Goal: Information Seeking & Learning: Learn about a topic

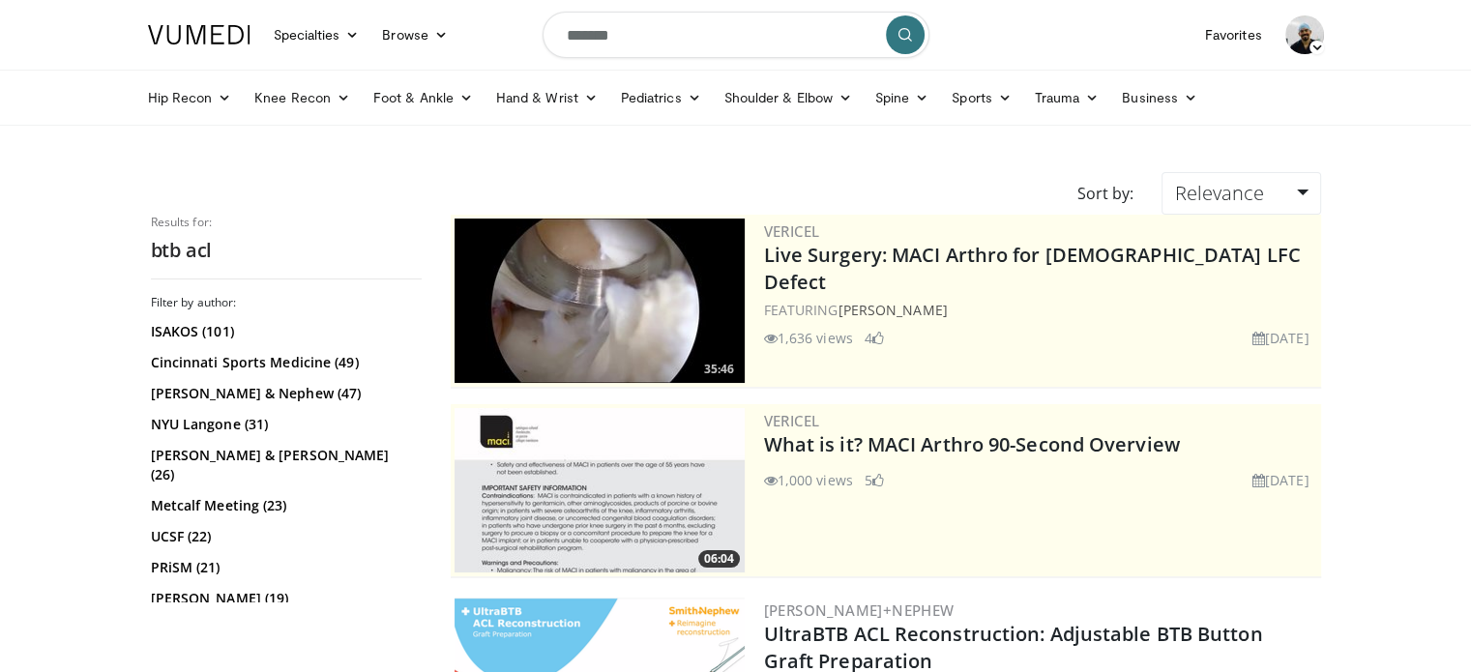
click at [696, 38] on input "*******" at bounding box center [735, 35] width 387 height 46
type input "*"
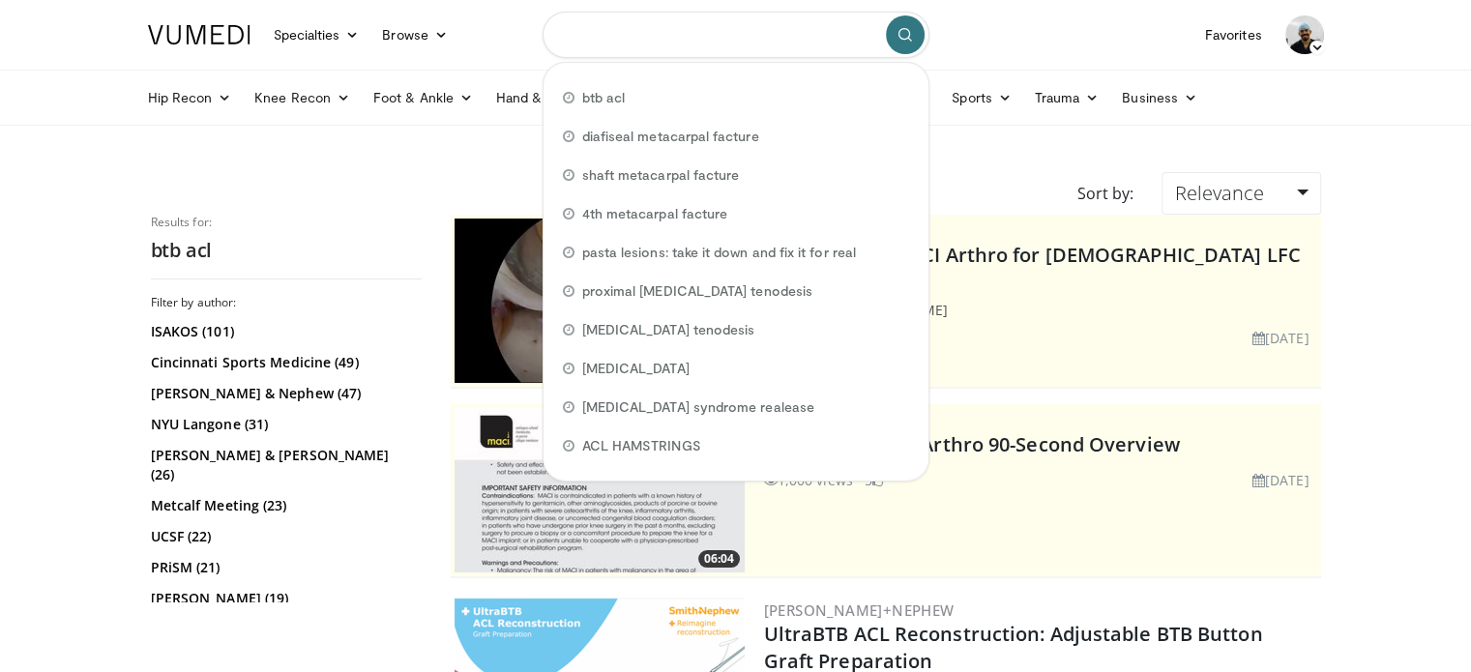
type input "*"
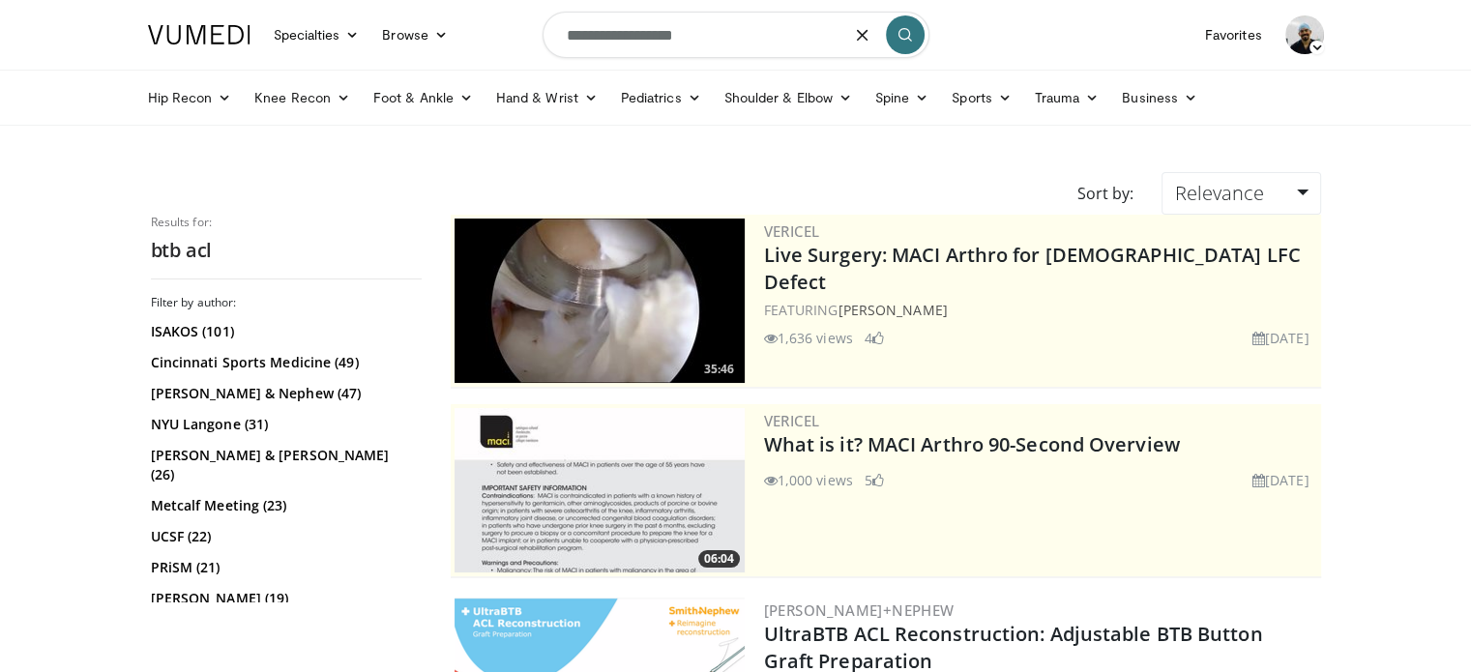
type input "**********"
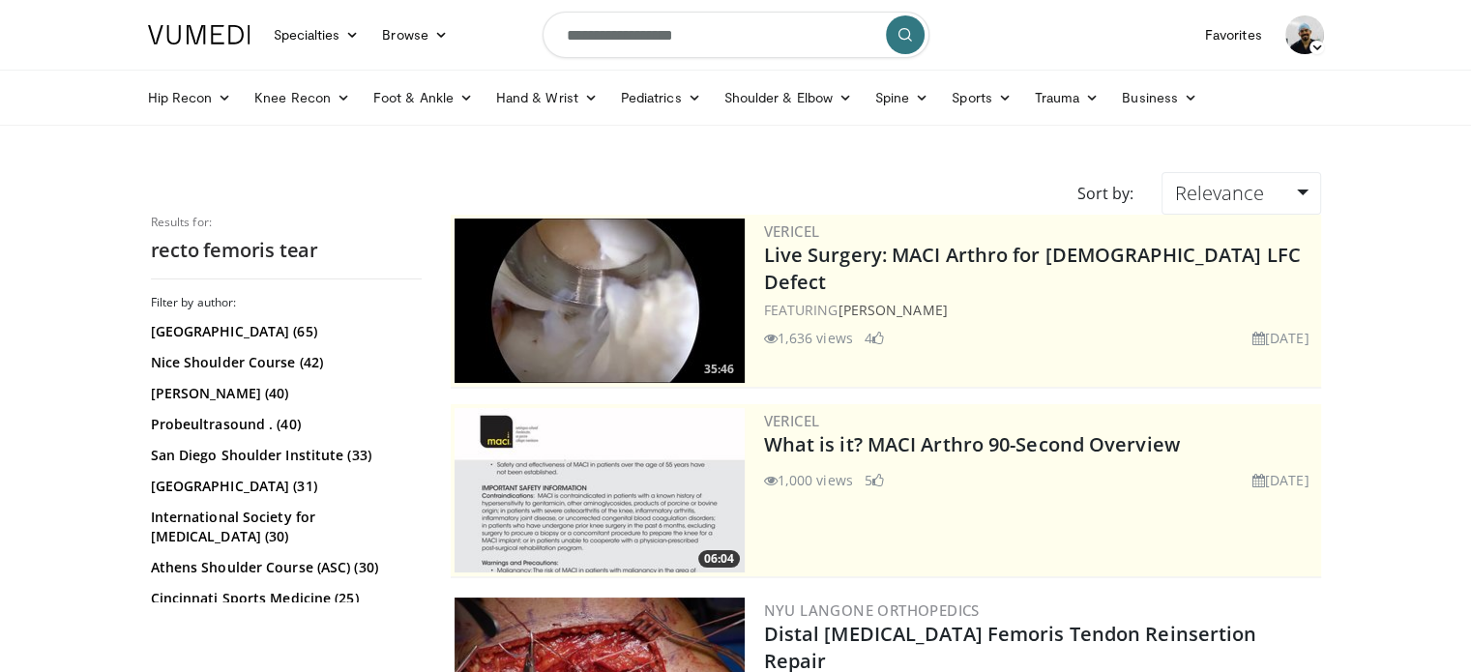
click at [563, 38] on input "**********" at bounding box center [735, 35] width 387 height 46
type input "**********"
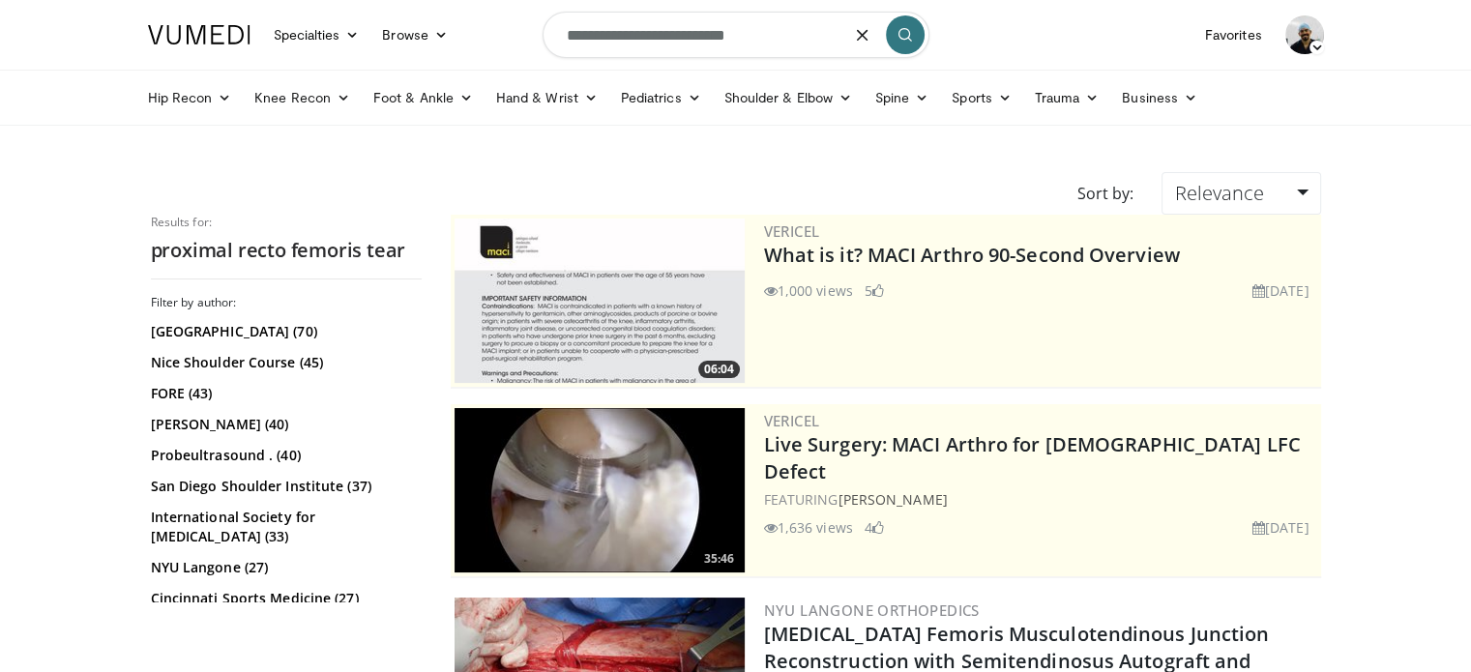
click at [663, 39] on input "**********" at bounding box center [735, 35] width 387 height 46
type input "**********"
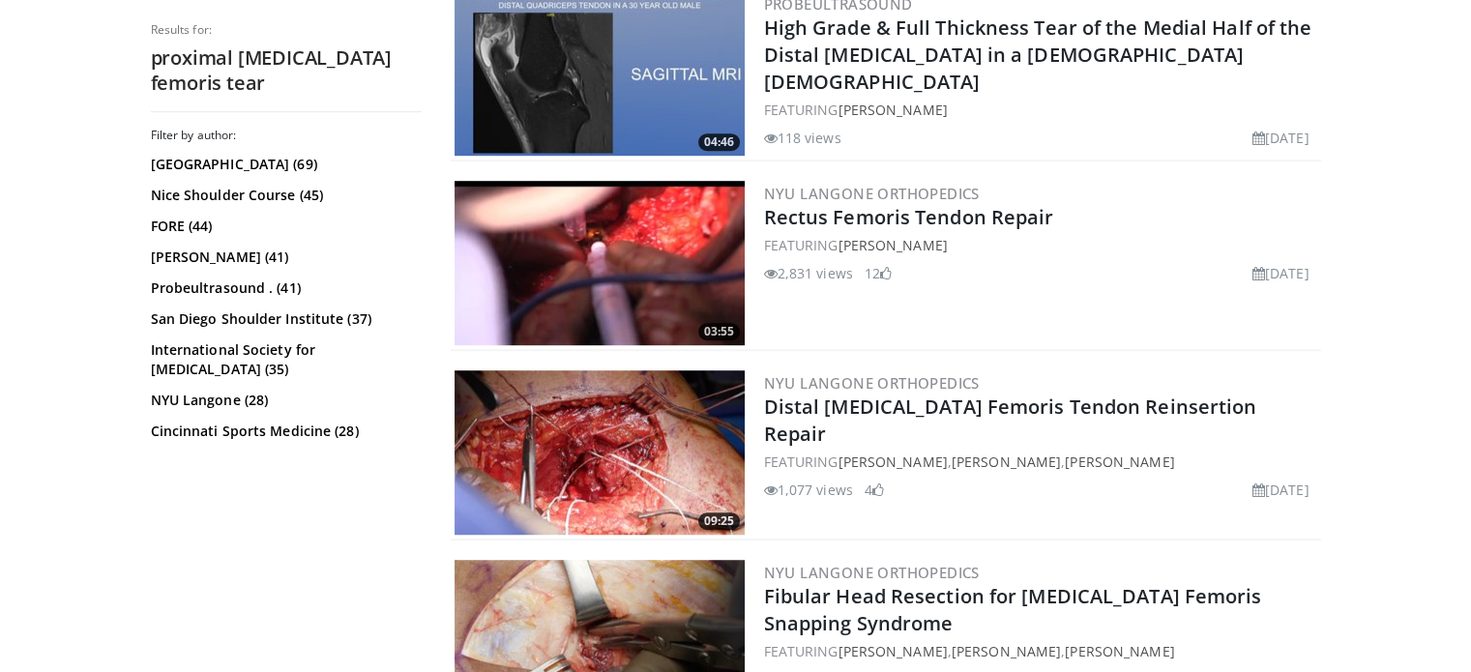
scroll to position [1200, 0]
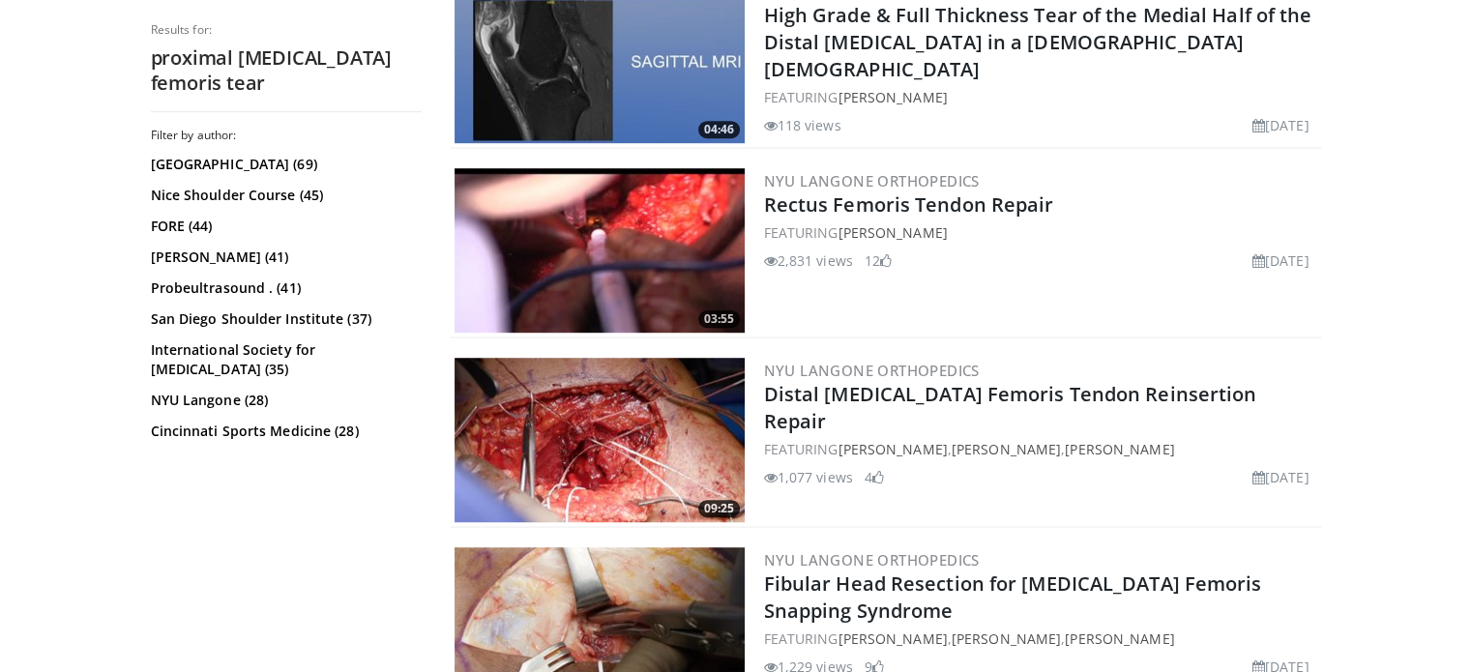
click at [646, 244] on img at bounding box center [599, 250] width 290 height 164
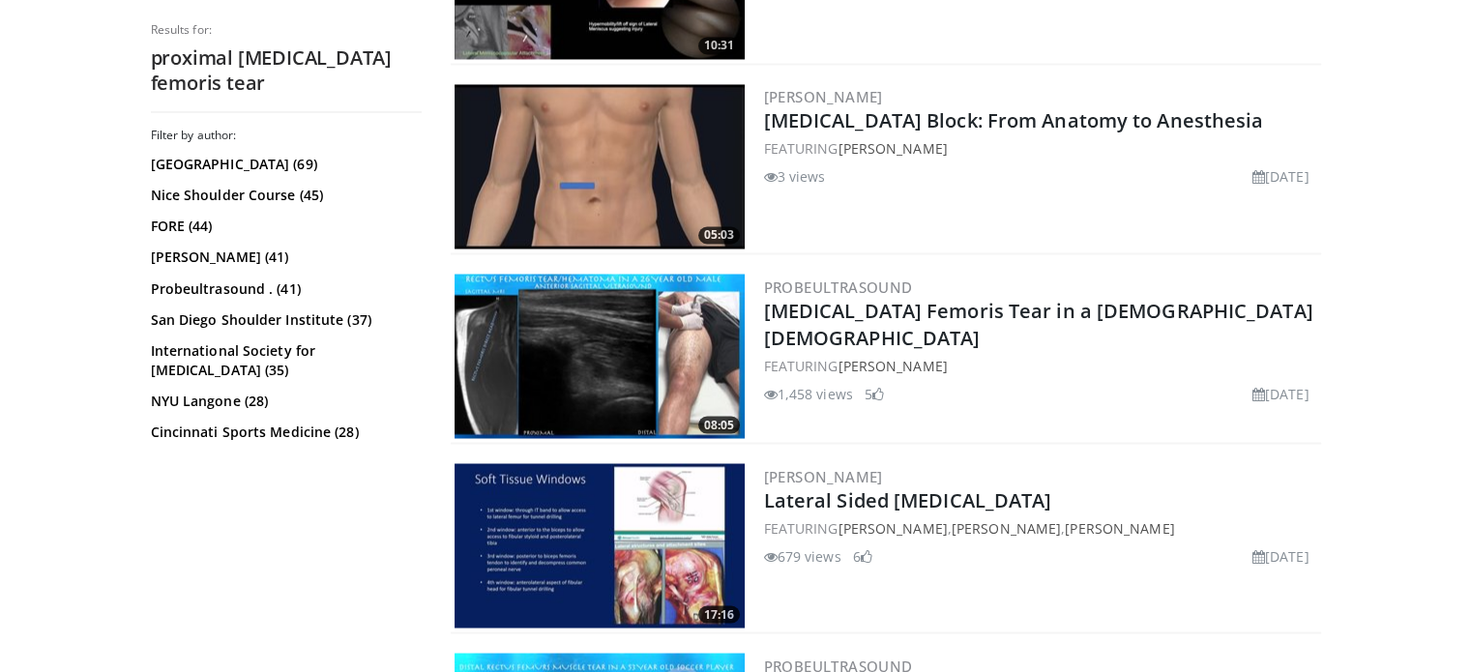
scroll to position [3465, 0]
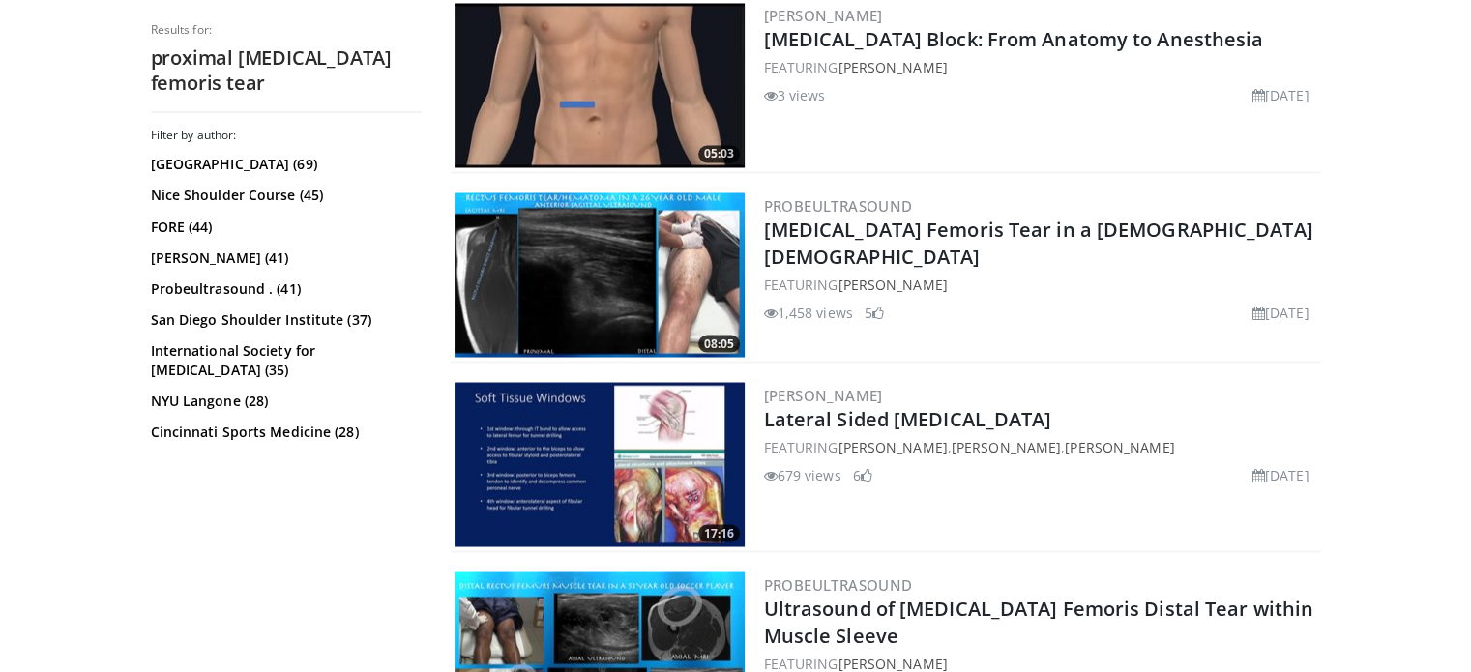
click at [654, 258] on img at bounding box center [599, 274] width 290 height 164
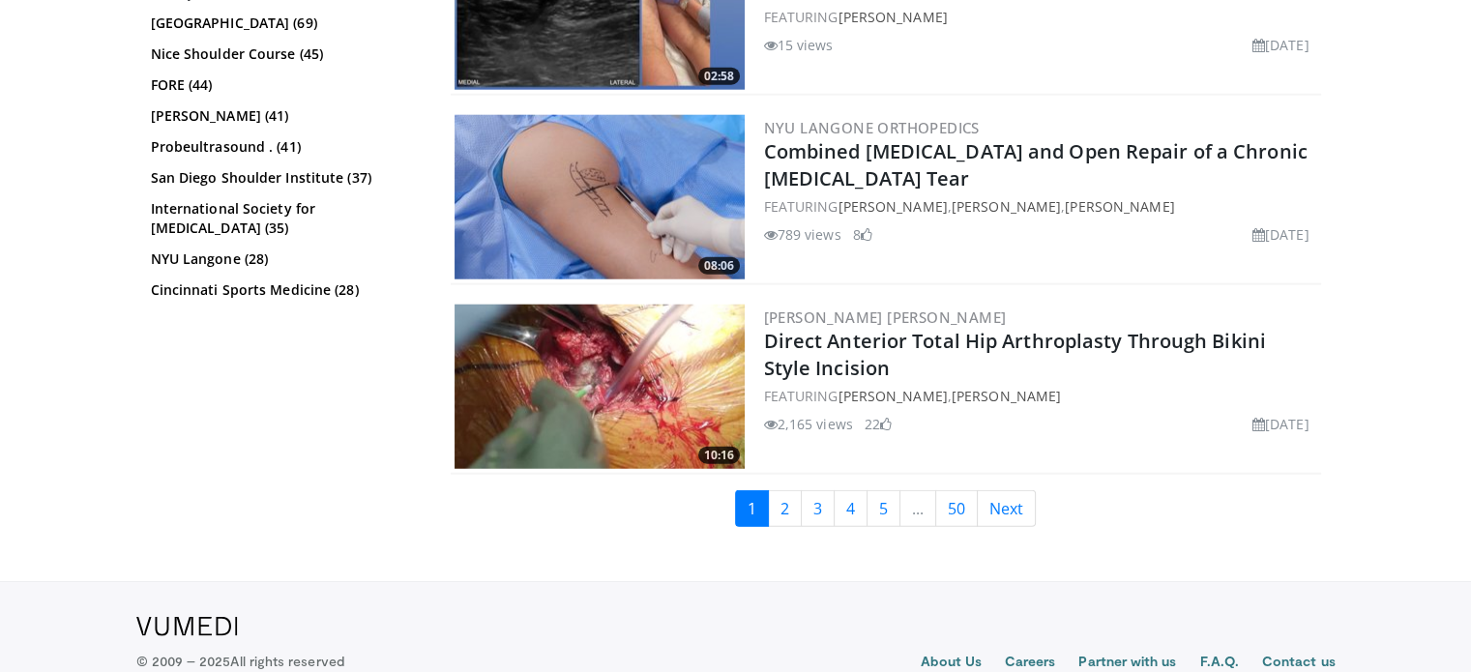
scroll to position [4904, 0]
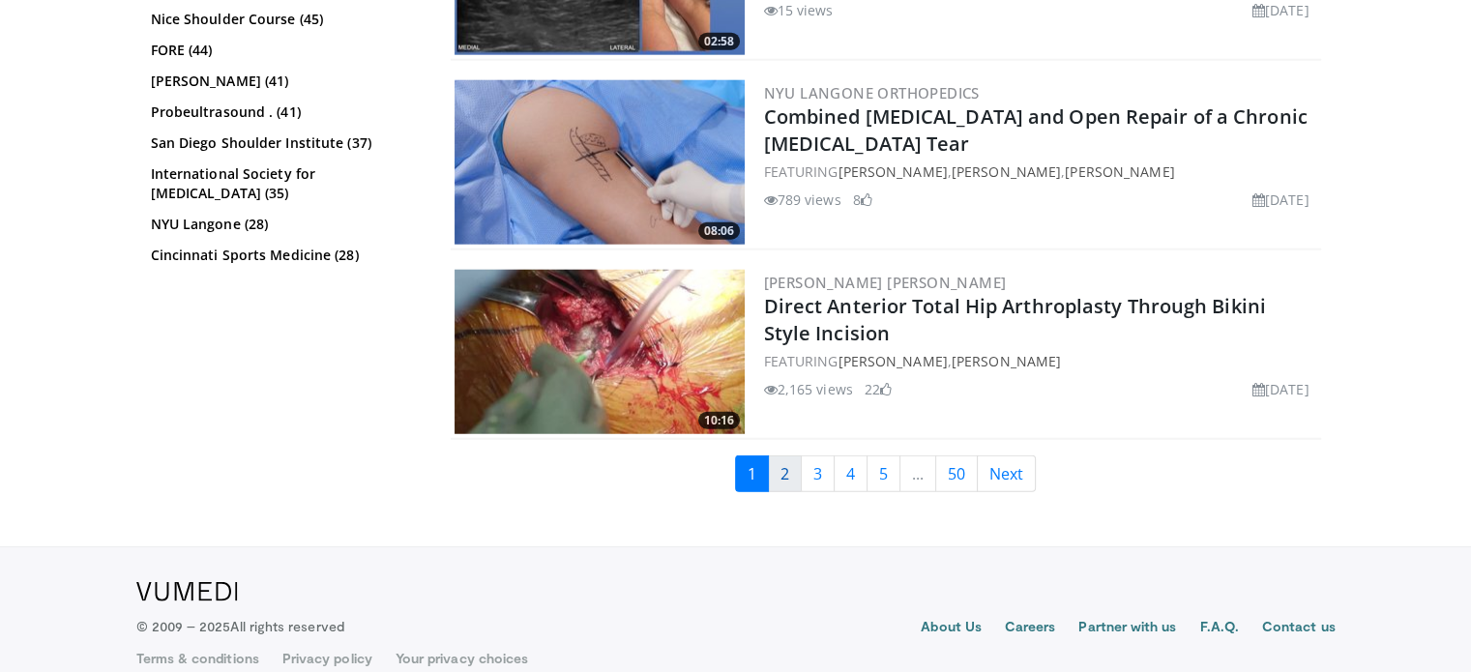
click at [786, 455] on link "2" at bounding box center [785, 473] width 34 height 37
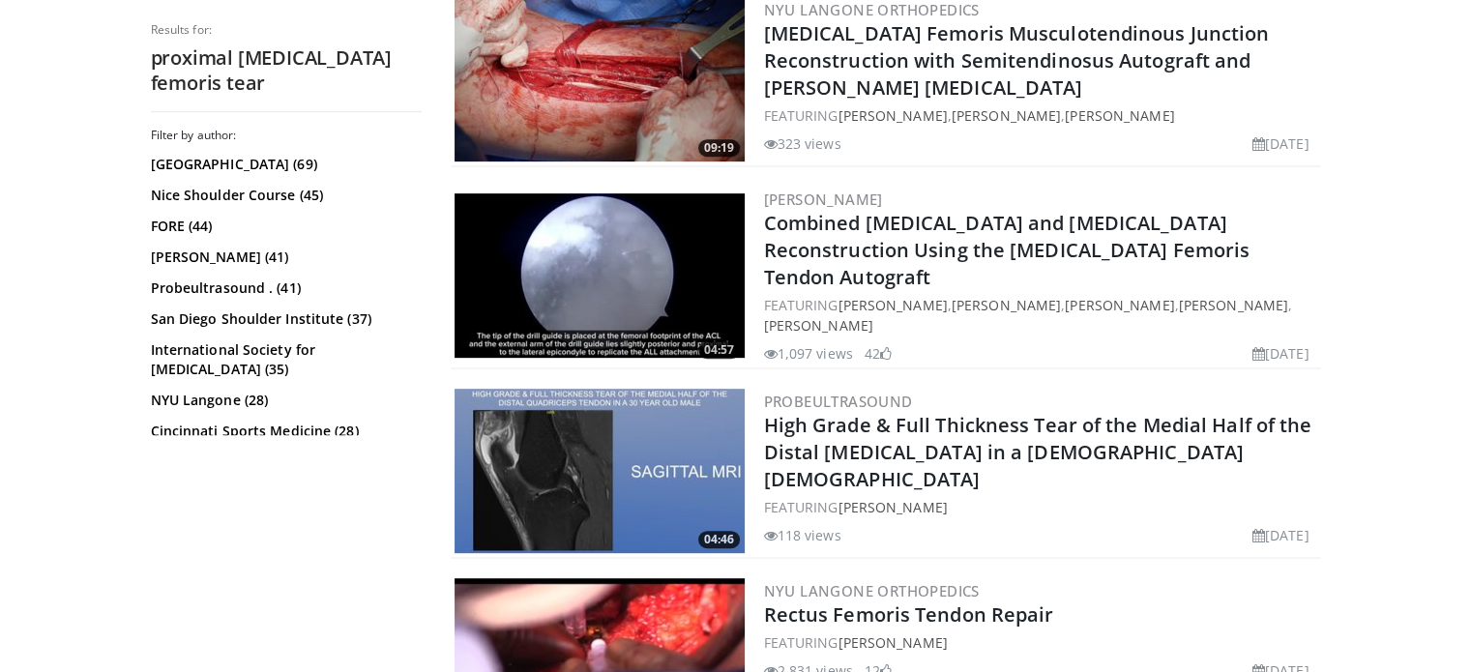
scroll to position [0, 0]
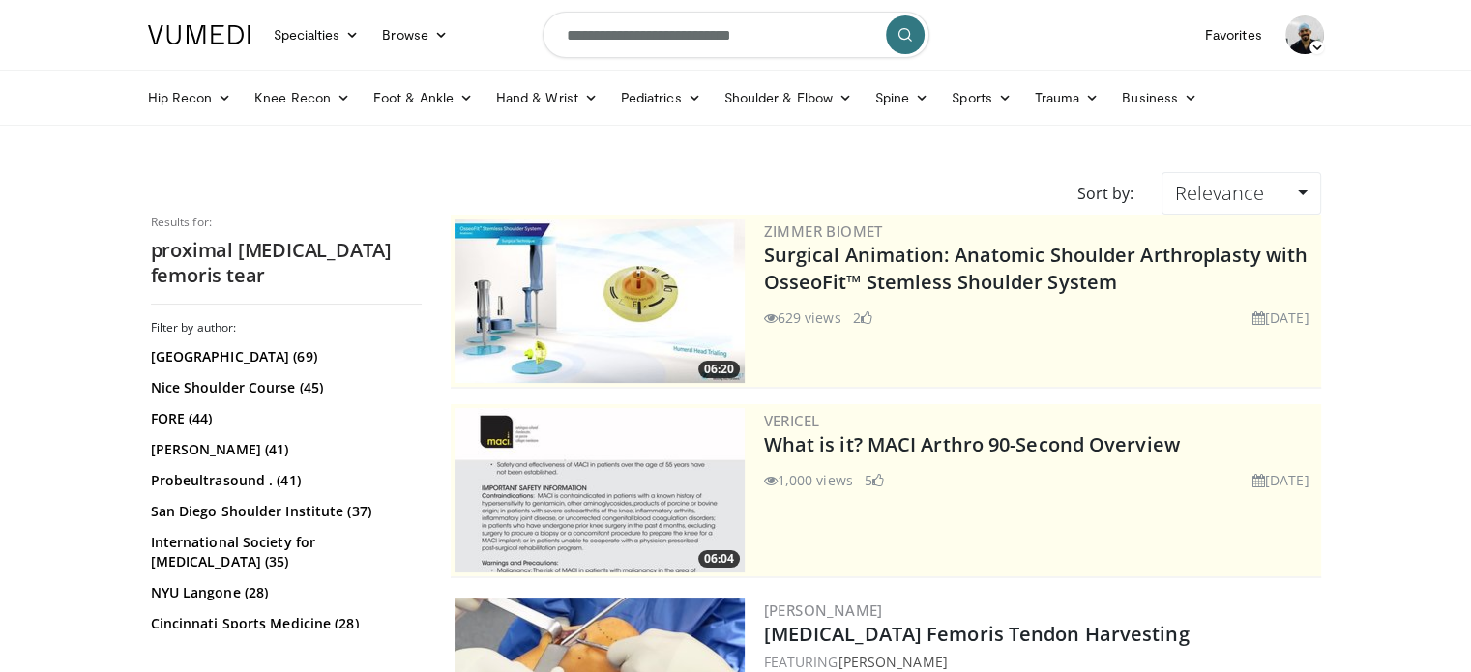
click at [756, 45] on input "**********" at bounding box center [735, 35] width 387 height 46
click at [758, 39] on input "**********" at bounding box center [735, 35] width 387 height 46
type input "**********"
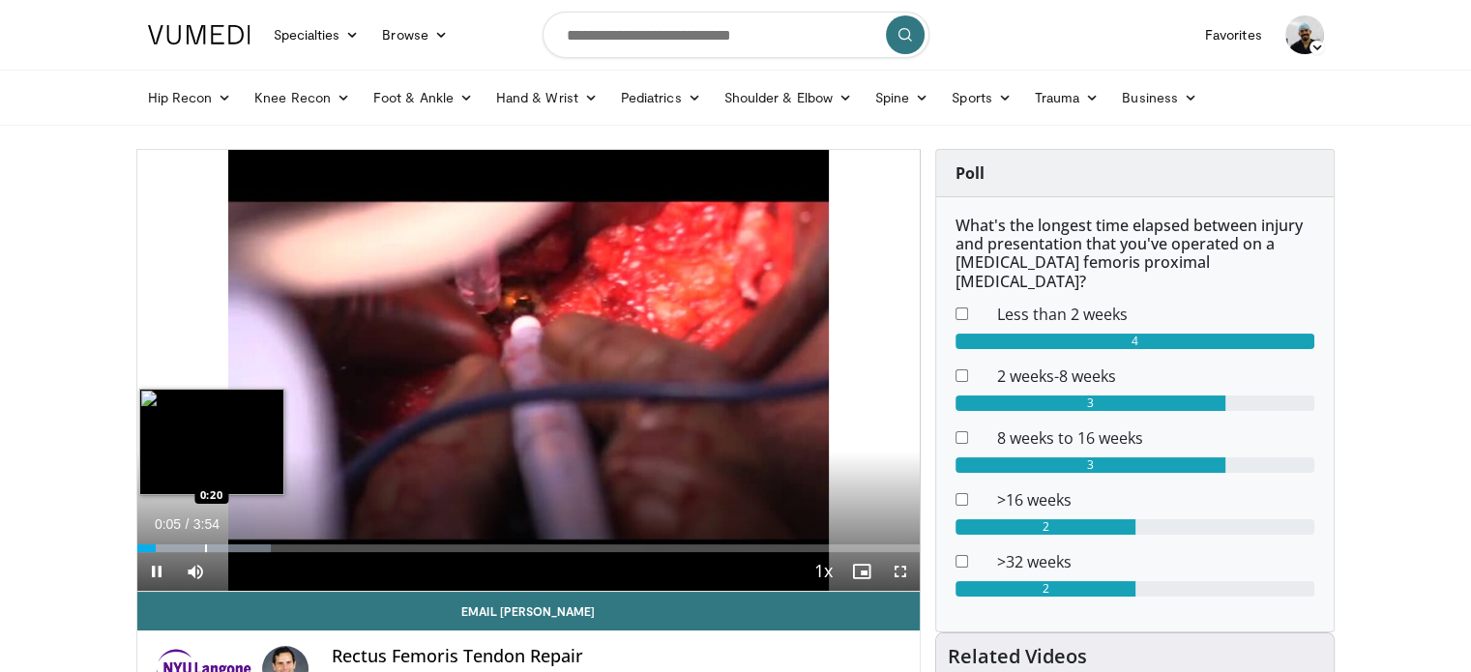
click at [205, 544] on div "Progress Bar" at bounding box center [206, 548] width 2 height 8
click at [185, 544] on div "Progress Bar" at bounding box center [186, 548] width 2 height 8
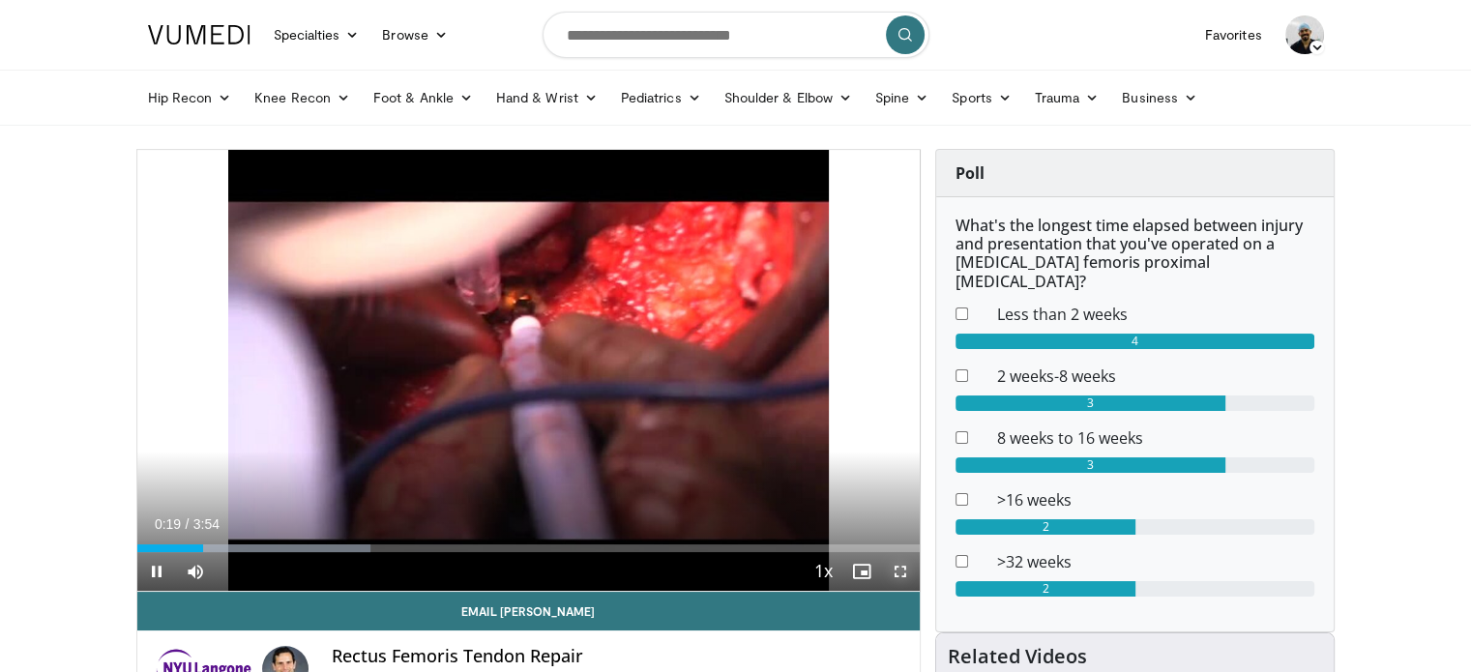
click at [887, 567] on span "Video Player" at bounding box center [900, 571] width 39 height 39
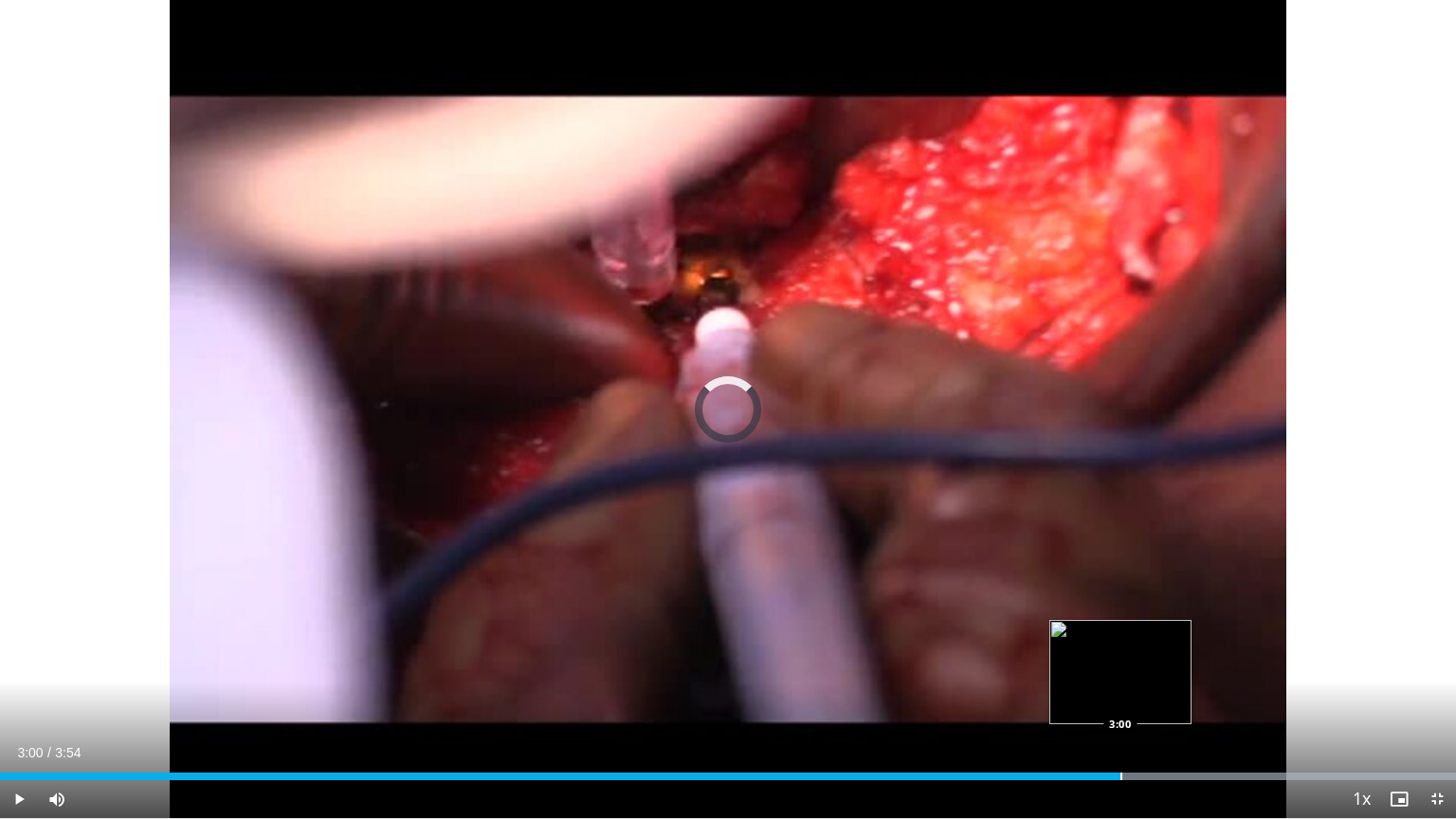
click at [1121, 658] on div "Progress Bar" at bounding box center [1122, 777] width 2 height 8
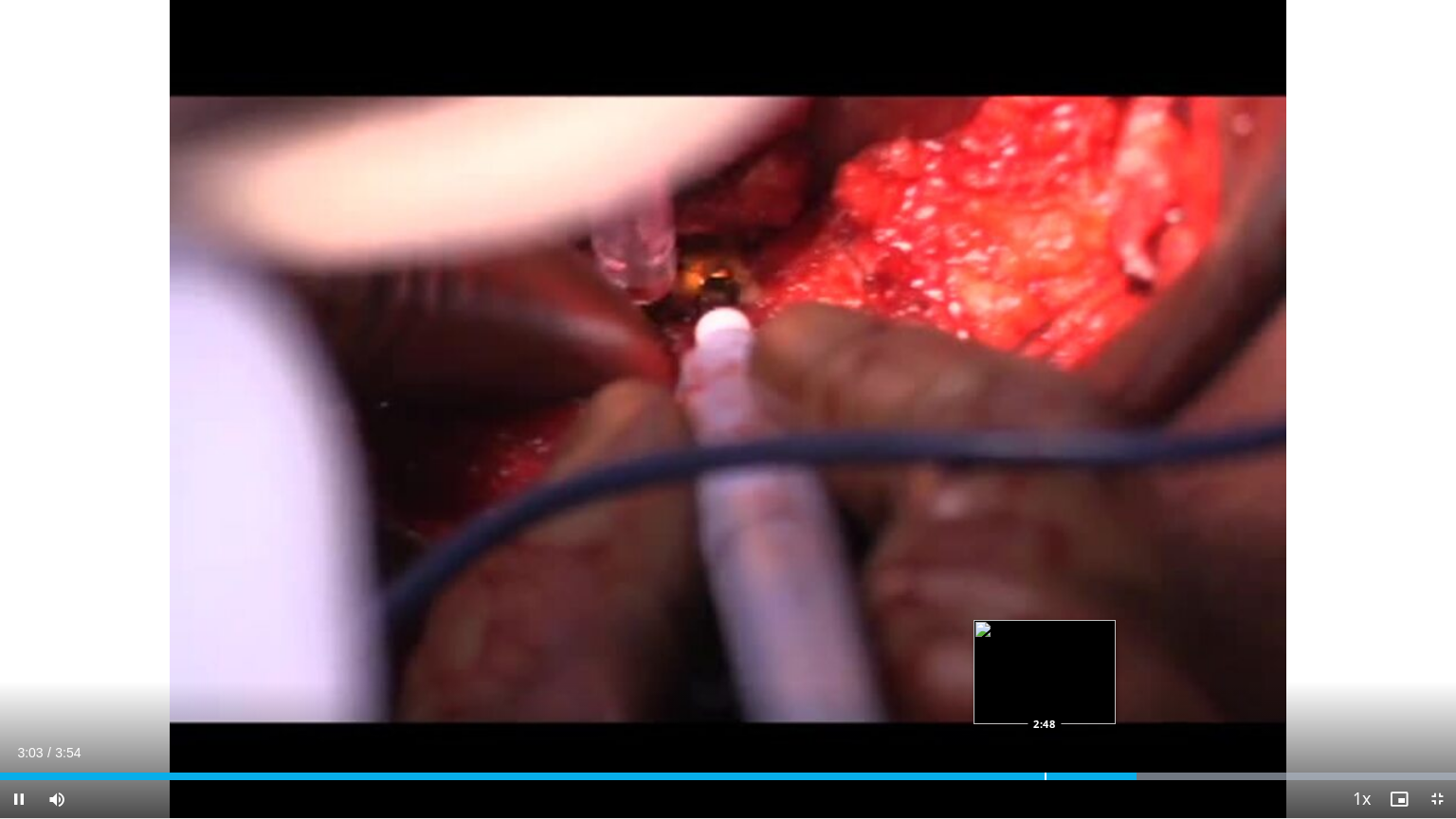
click at [1044, 658] on div "Progress Bar" at bounding box center [1045, 777] width 2 height 8
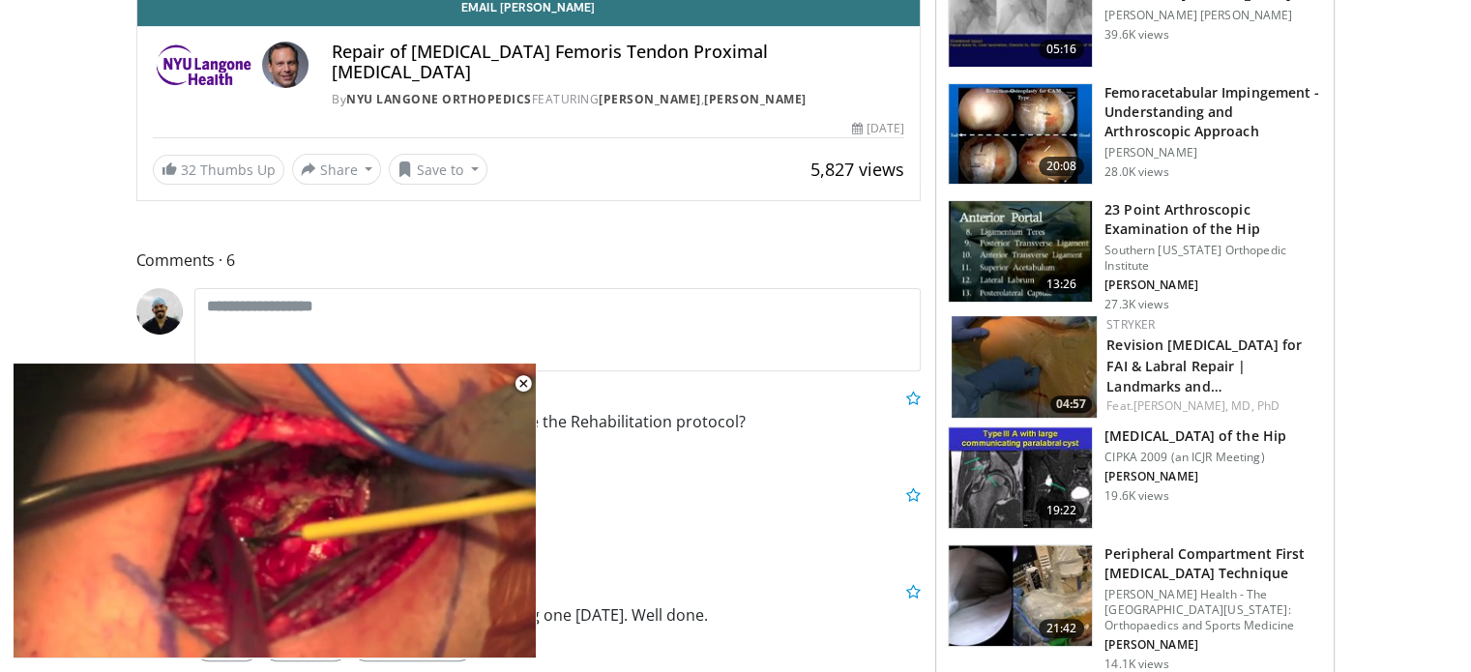
scroll to position [616, 0]
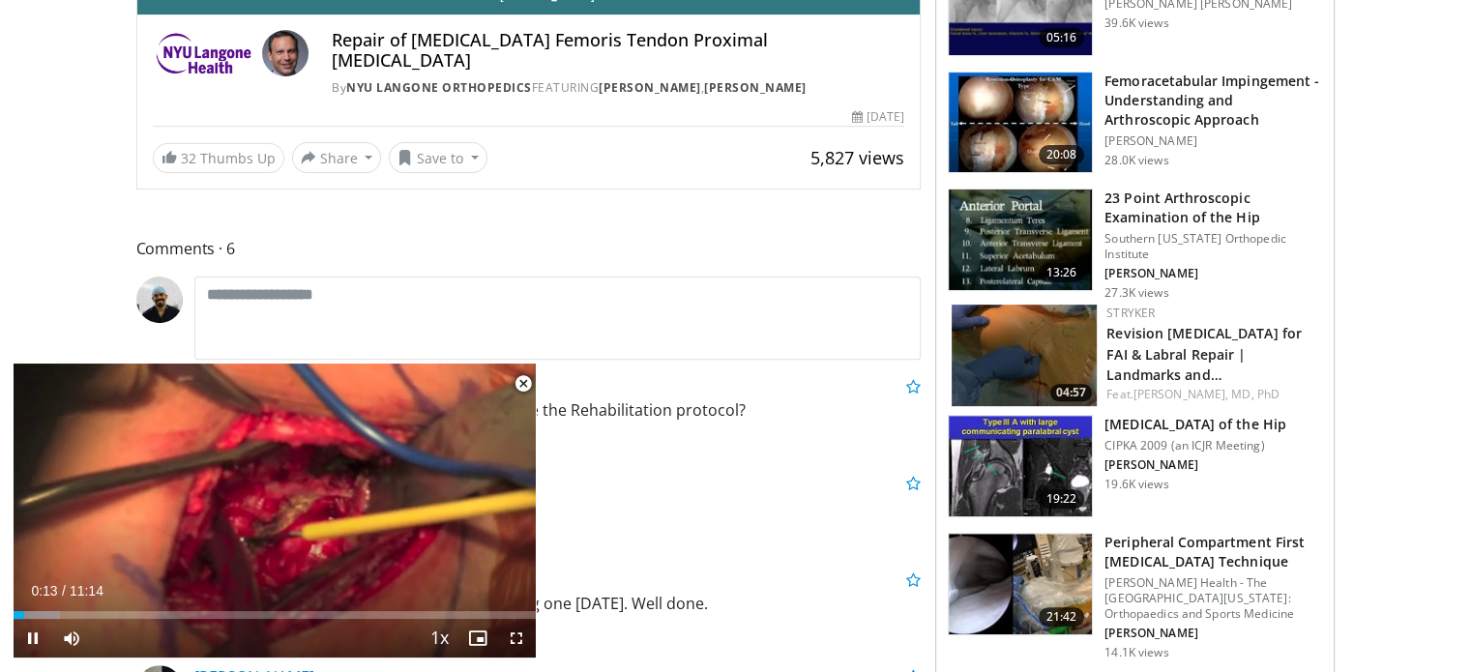
click at [518, 378] on span "Video Player" at bounding box center [523, 383] width 39 height 39
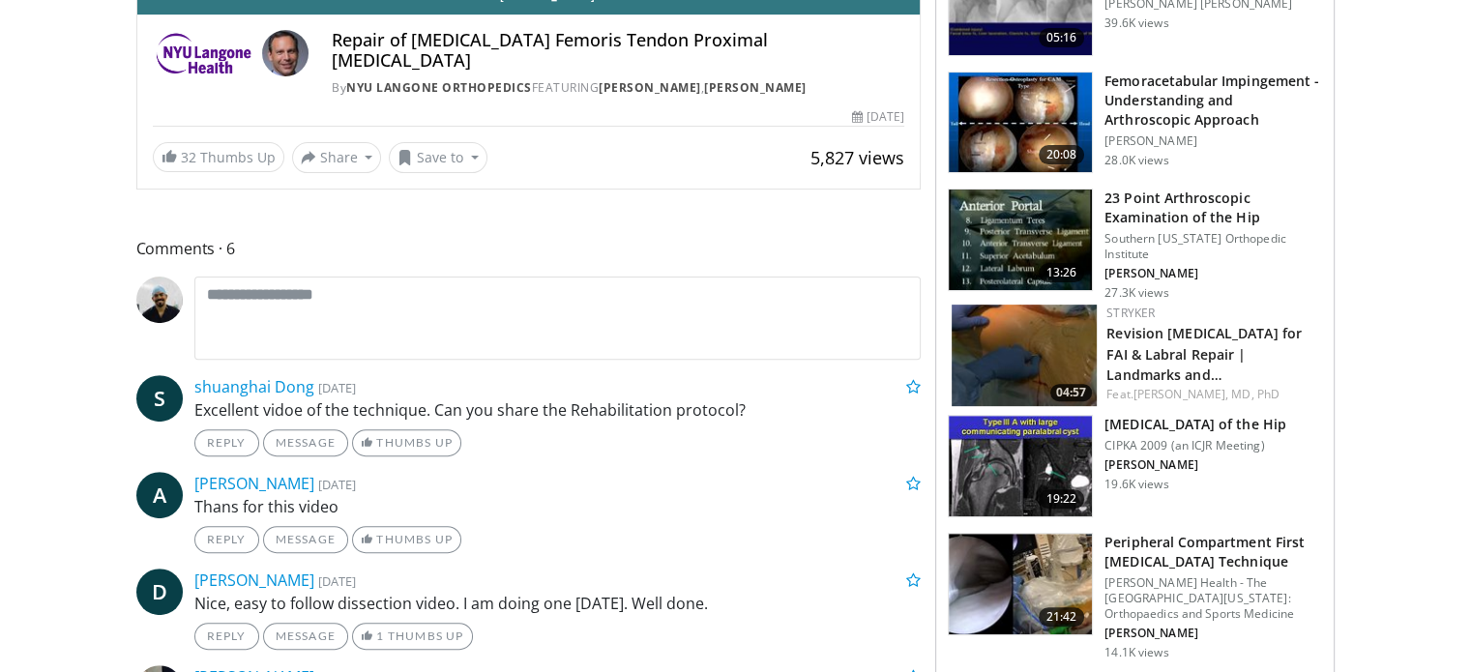
scroll to position [174, 0]
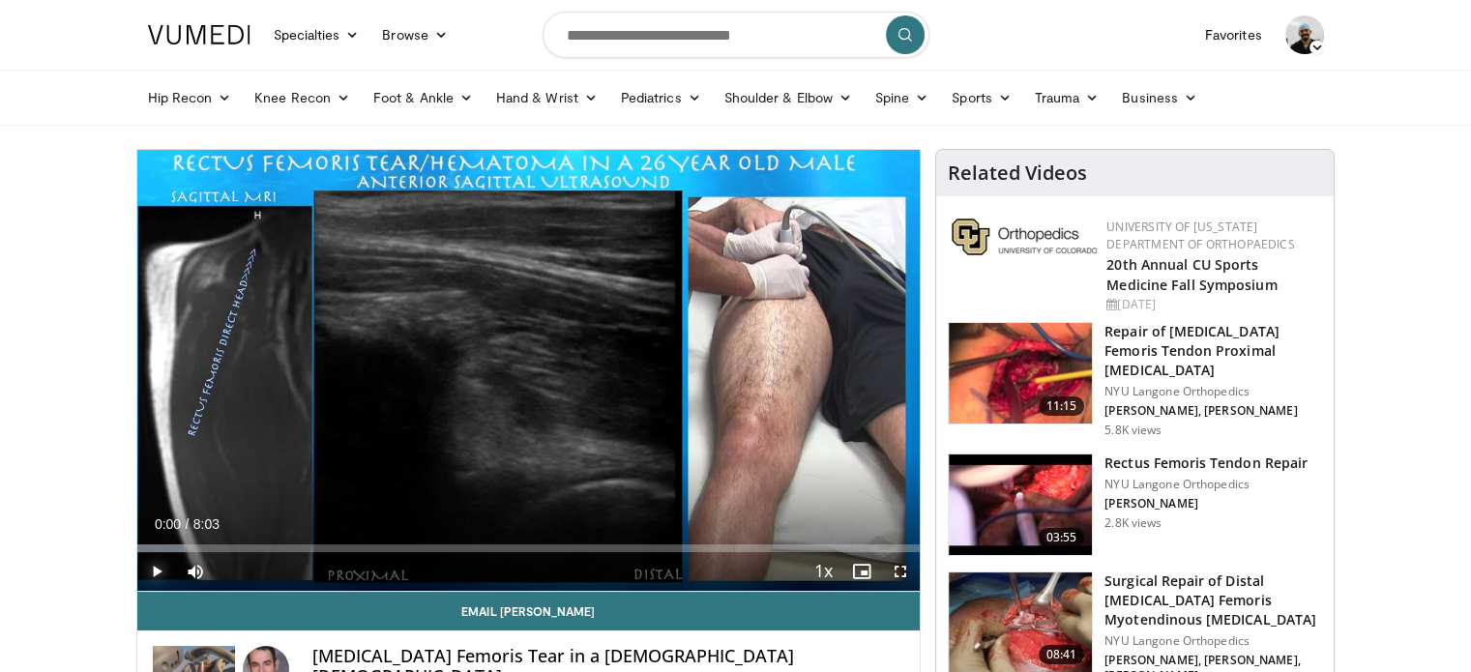
click at [151, 568] on span "Video Player" at bounding box center [156, 571] width 39 height 39
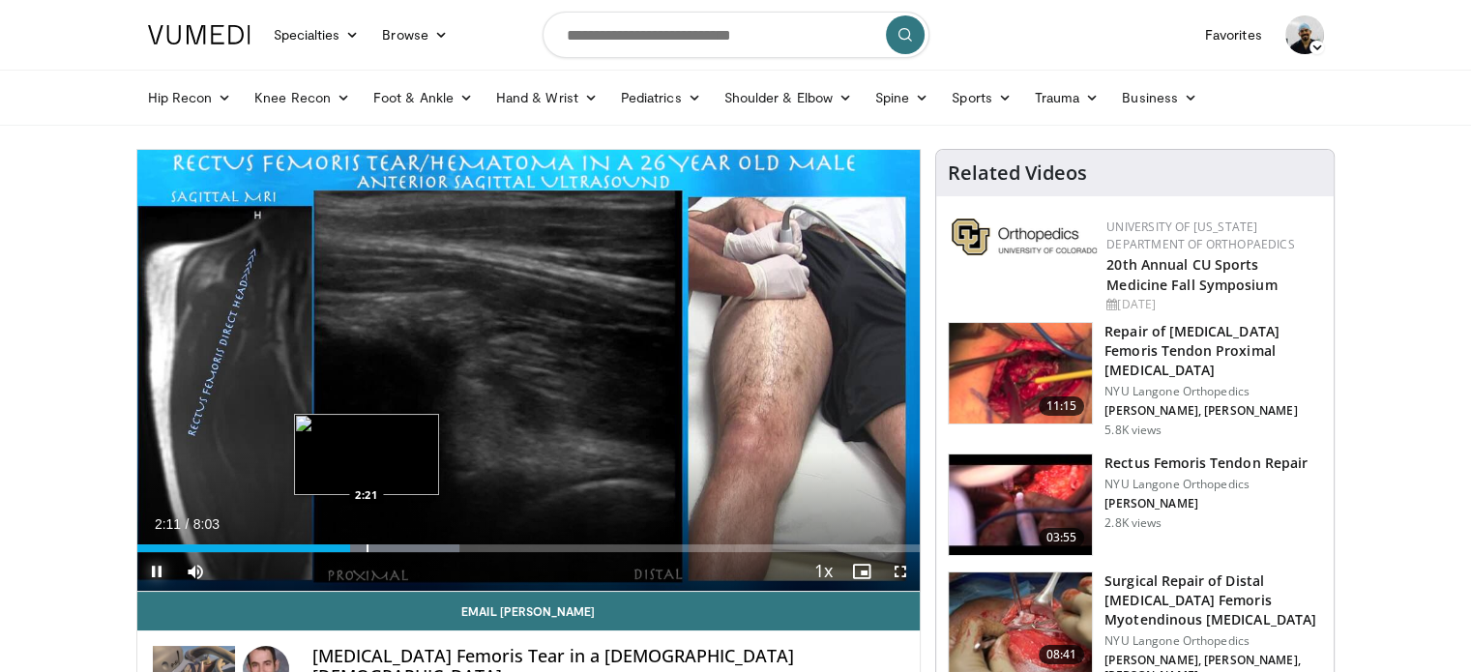
click at [365, 542] on div "Loaded : 41.25% 2:11 2:21" at bounding box center [528, 543] width 783 height 18
click at [379, 544] on div "Progress Bar" at bounding box center [380, 548] width 2 height 8
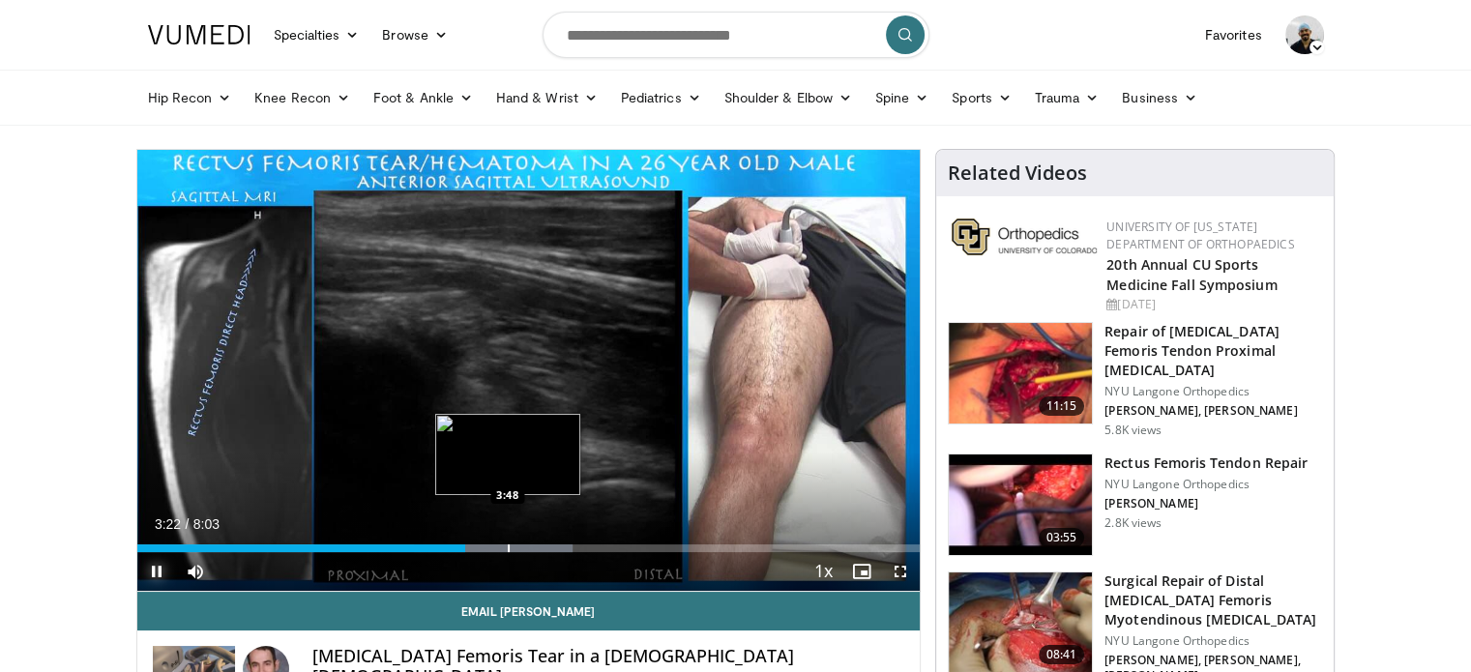
click at [508, 546] on div "Progress Bar" at bounding box center [509, 548] width 2 height 8
click at [552, 548] on div "Progress Bar" at bounding box center [553, 548] width 2 height 8
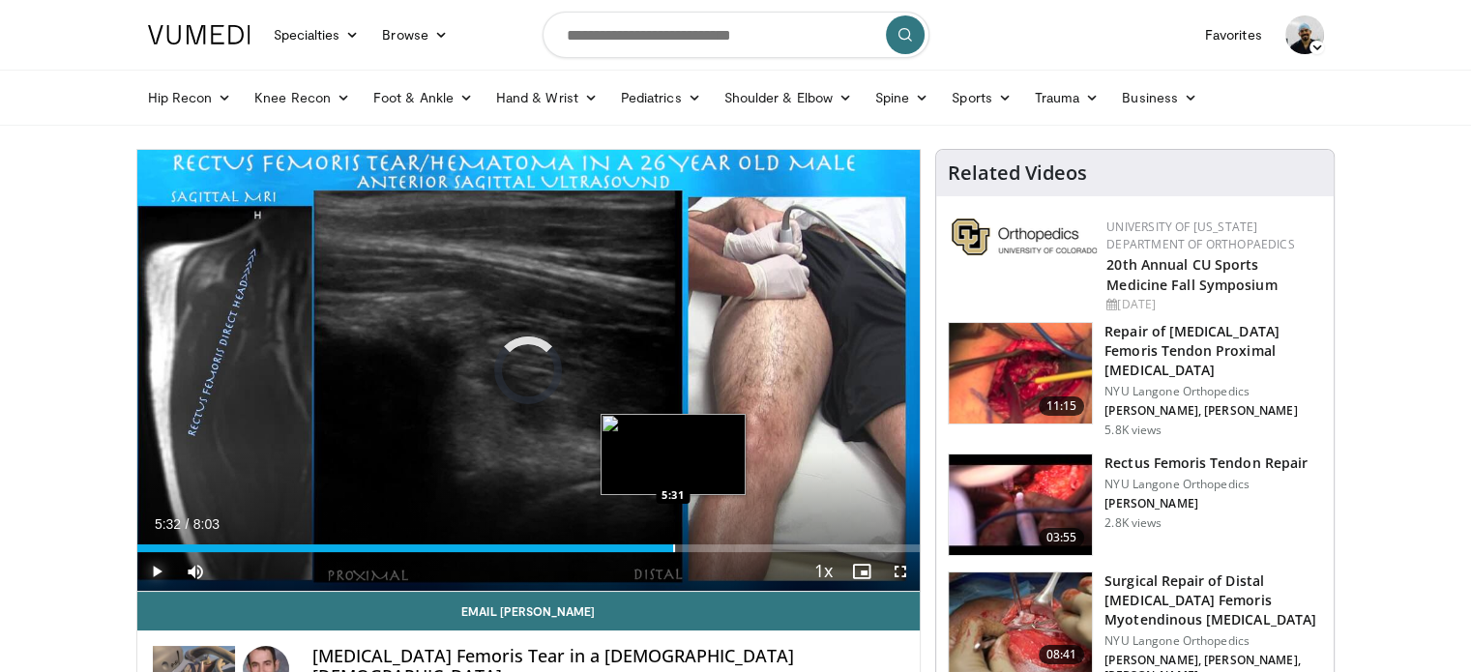
click at [673, 551] on div "Progress Bar" at bounding box center [674, 548] width 2 height 8
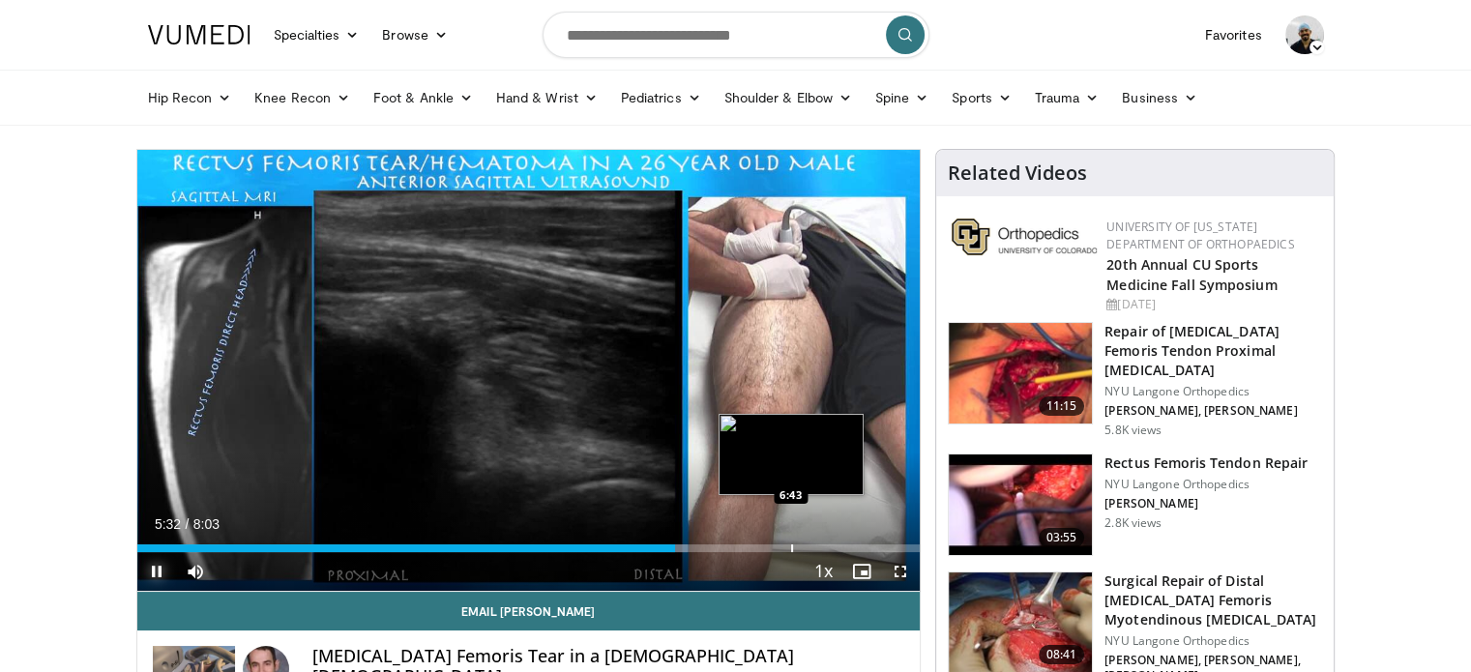
click at [791, 551] on div "Progress Bar" at bounding box center [792, 548] width 2 height 8
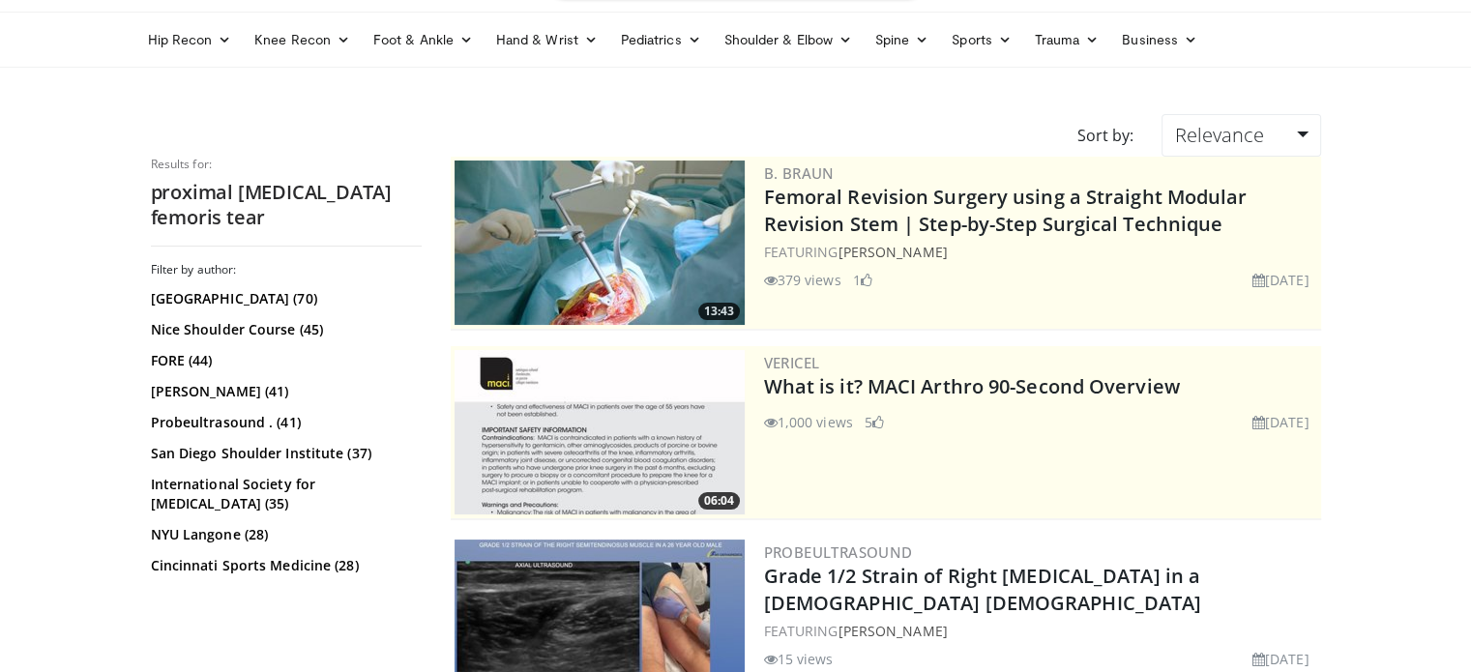
scroll to position [37, 0]
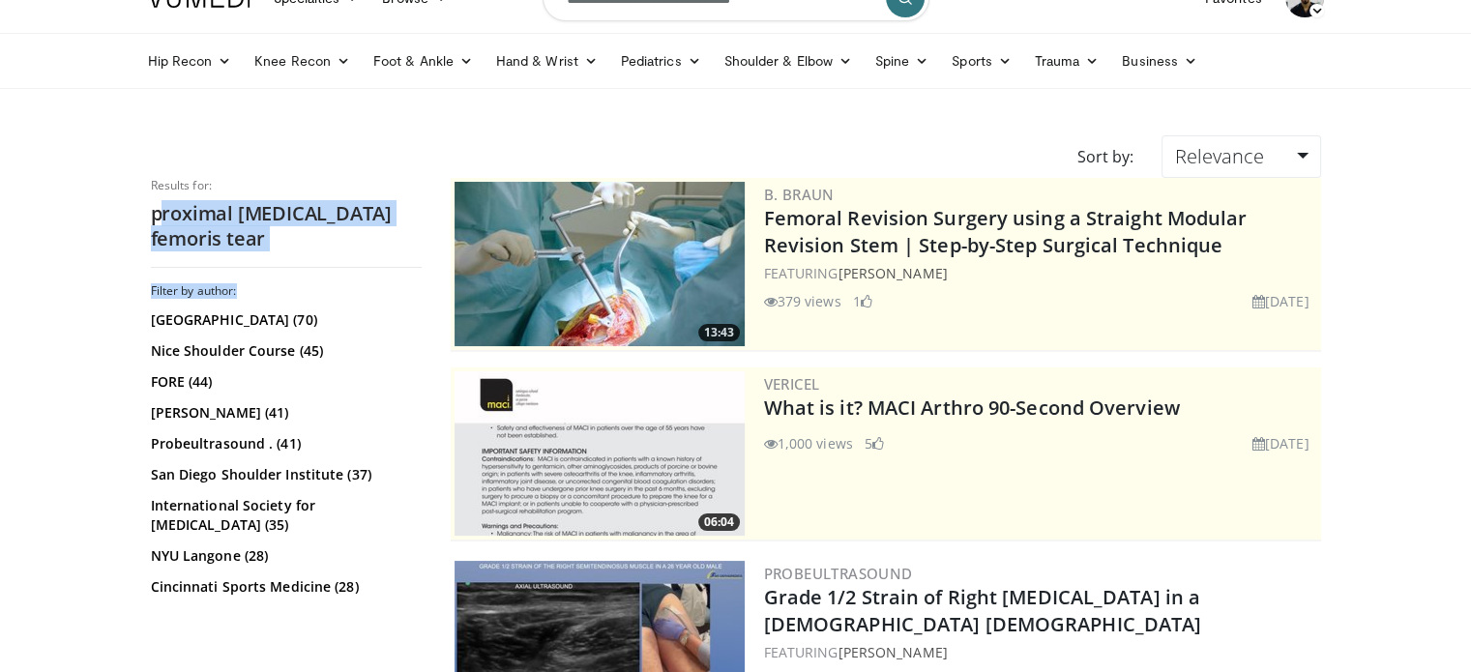
drag, startPoint x: 158, startPoint y: 215, endPoint x: 354, endPoint y: 243, distance: 198.3
click at [354, 243] on div "Results for: proximal rectus femoris tear Filter by author: San Diego Institute…" at bounding box center [286, 403] width 271 height 451
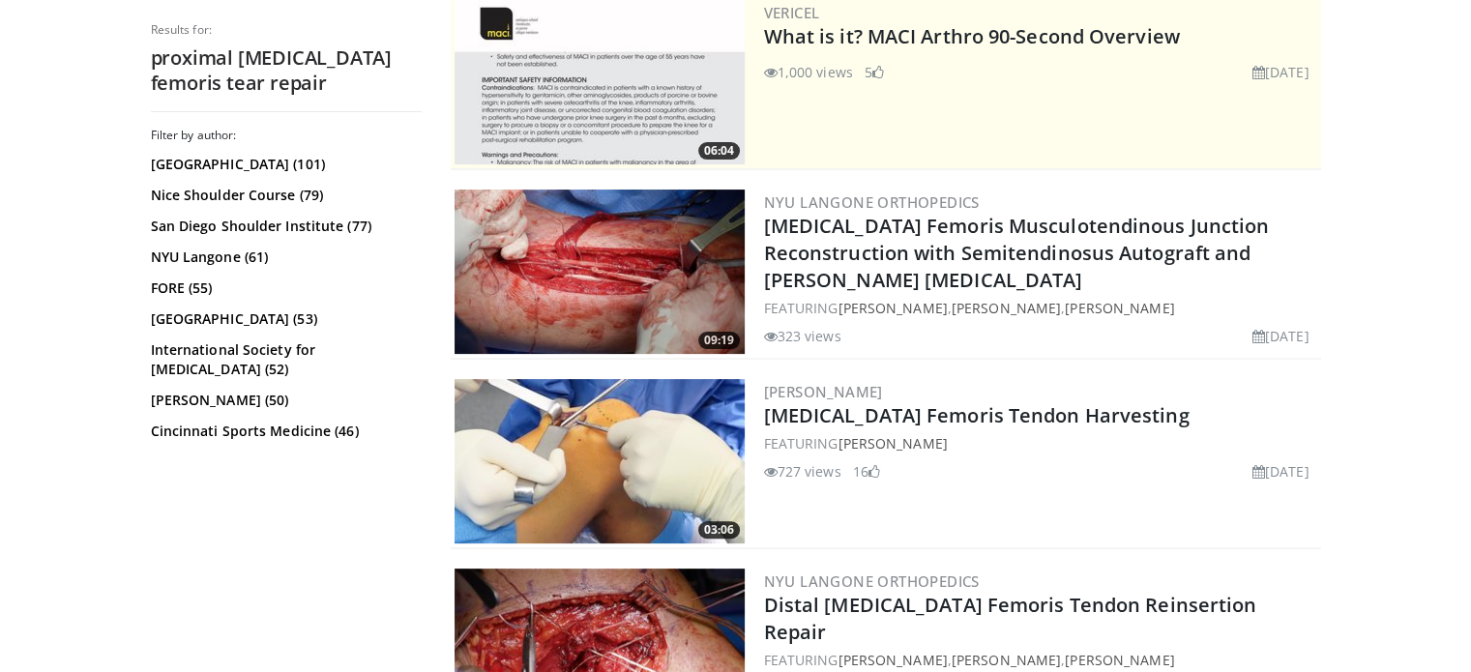
scroll to position [422, 0]
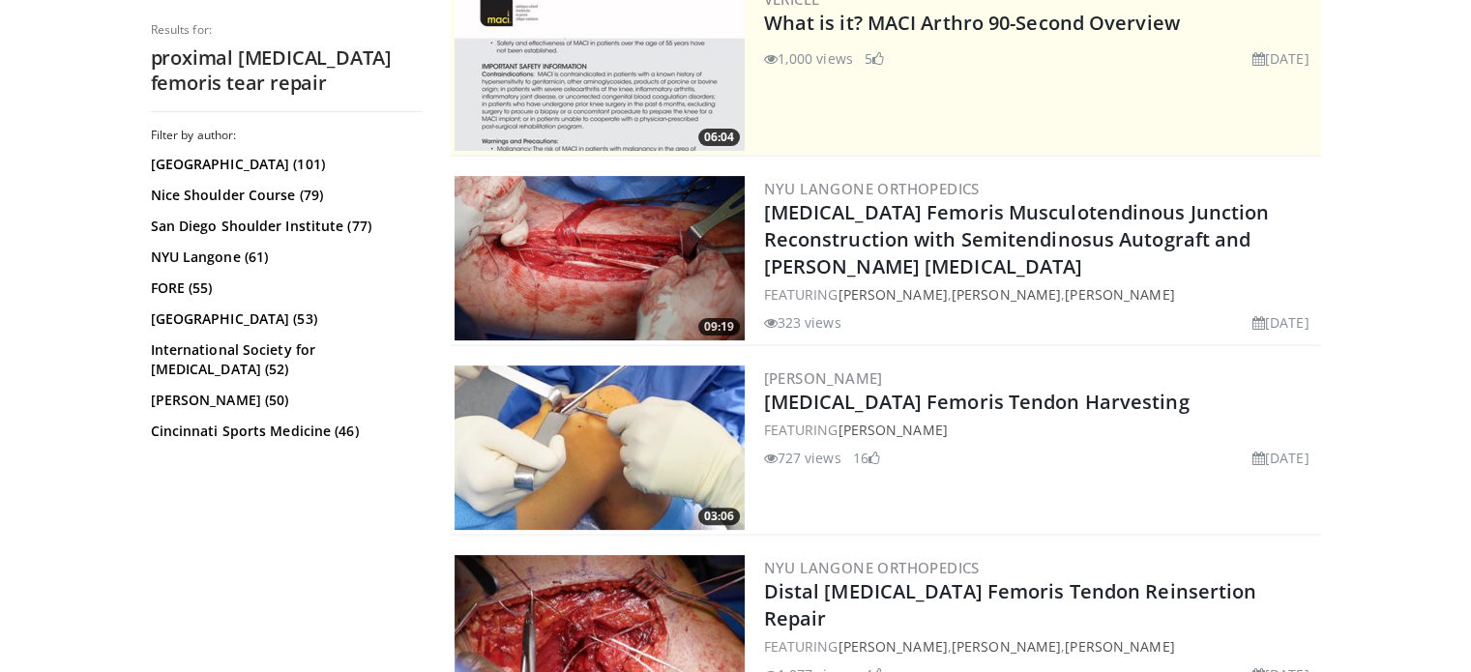
click at [638, 238] on img at bounding box center [599, 258] width 290 height 164
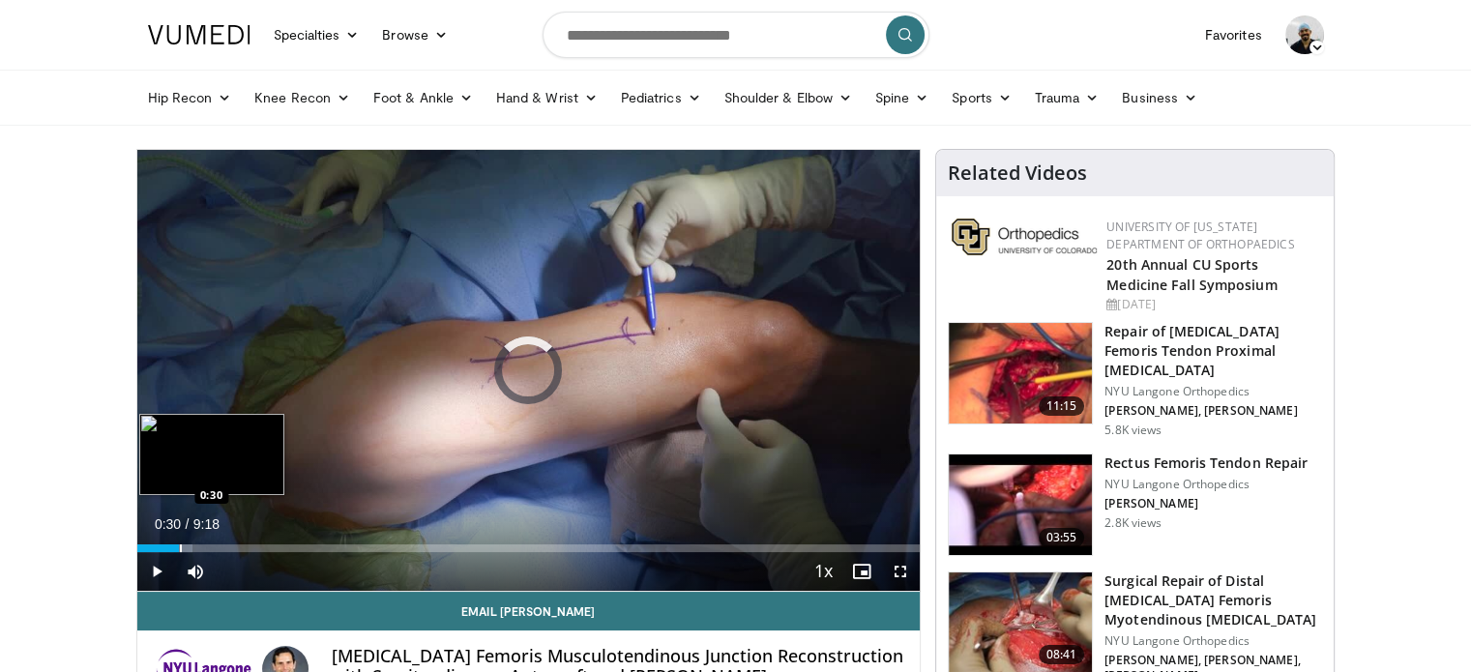
click at [179, 542] on div "Loaded : 7.09% 0:03 0:30" at bounding box center [528, 543] width 783 height 18
click at [241, 549] on div "Progress Bar" at bounding box center [242, 548] width 2 height 8
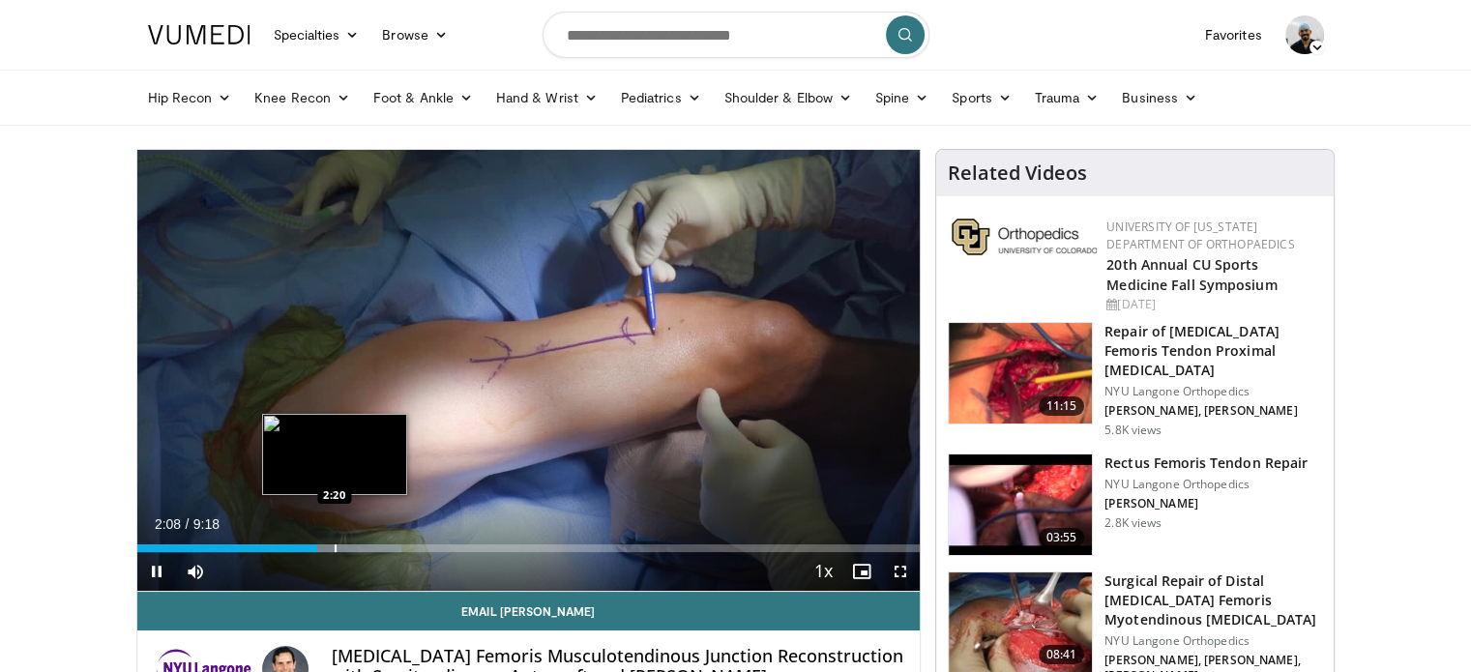
click at [334, 542] on div "Loaded : 33.74% 2:08 2:20" at bounding box center [528, 543] width 783 height 18
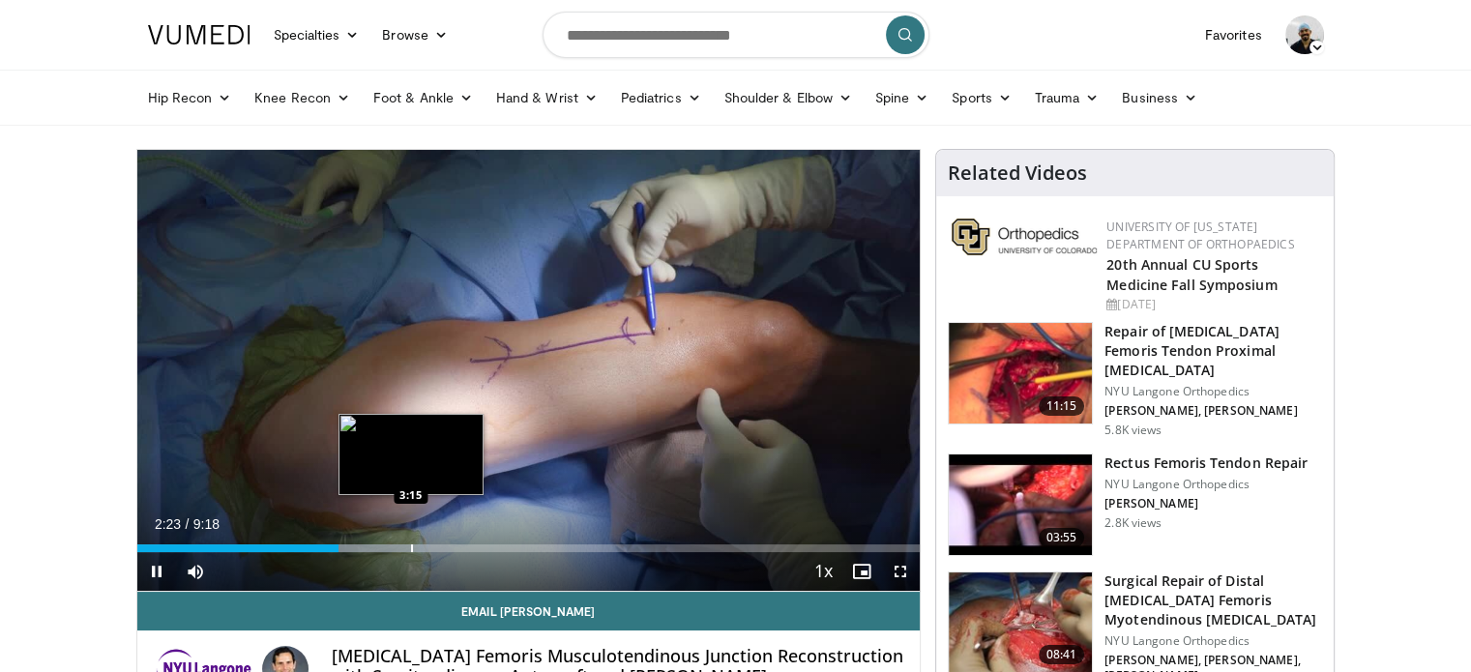
click at [411, 544] on div "Progress Bar" at bounding box center [412, 548] width 2 height 8
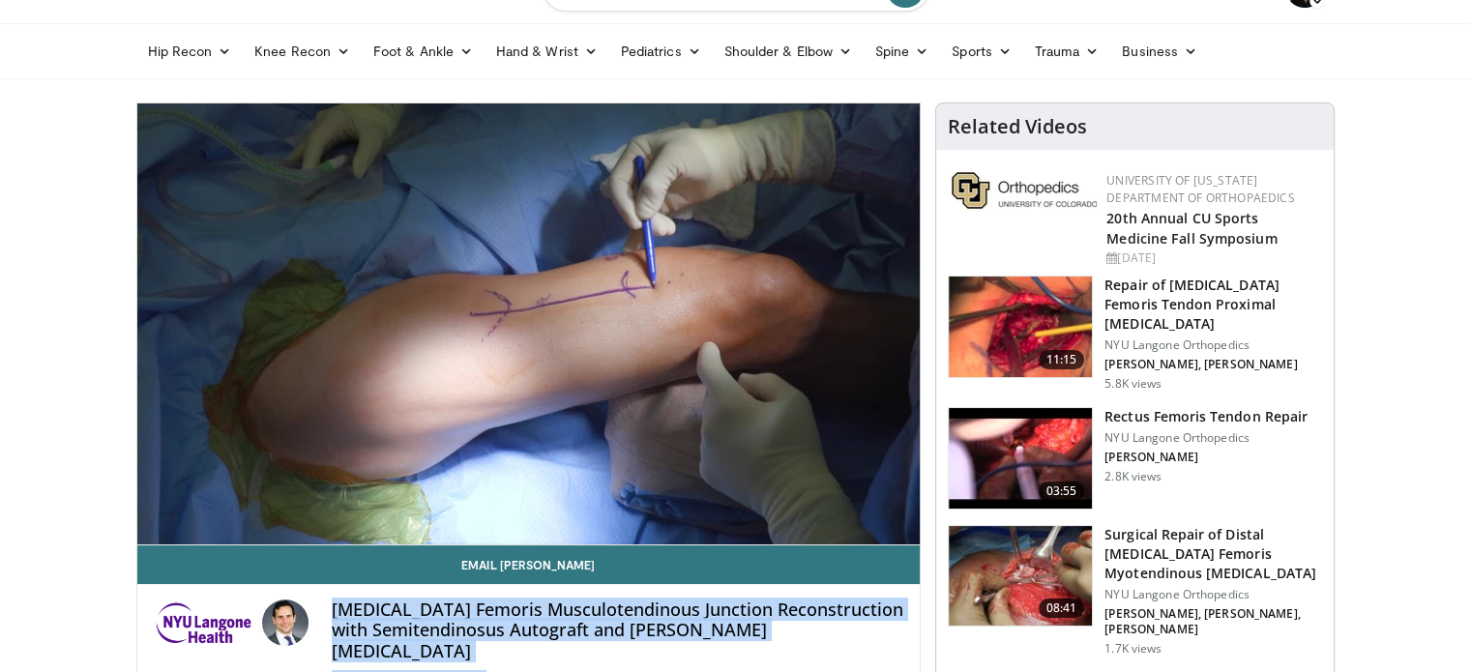
scroll to position [59, 0]
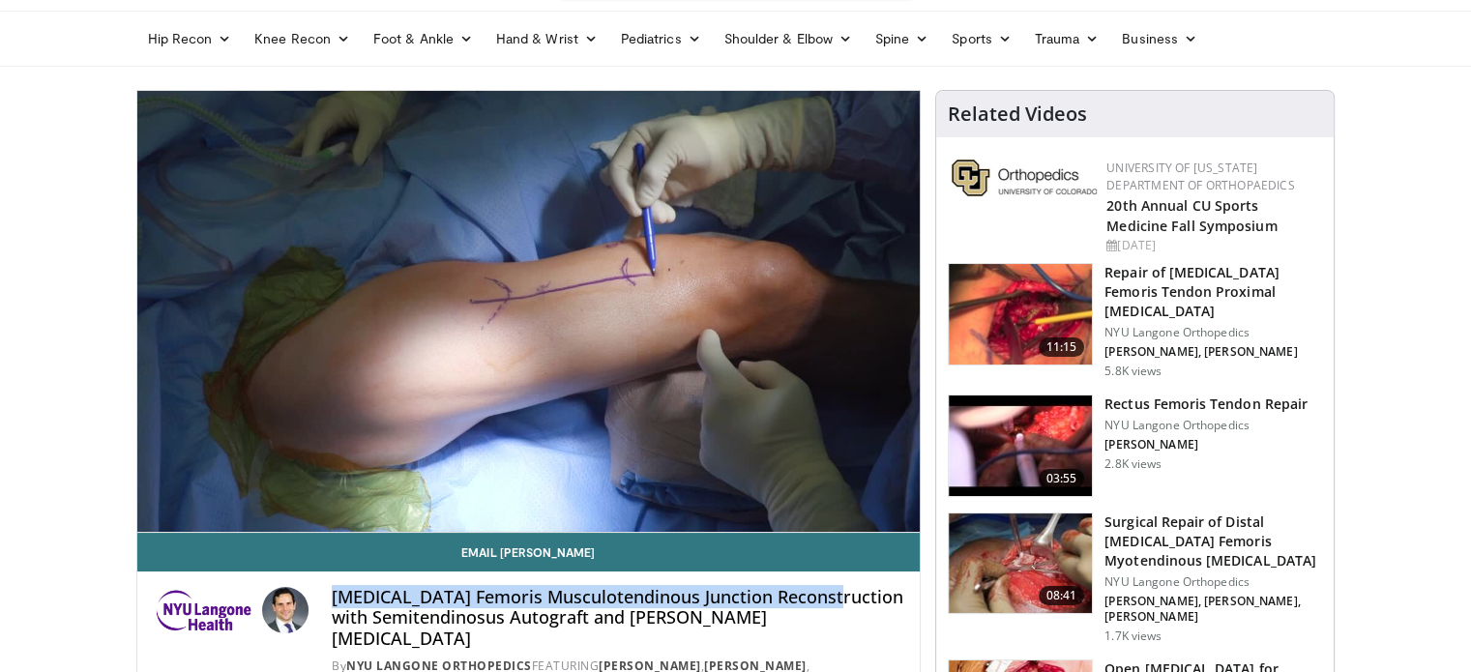
drag, startPoint x: 325, startPoint y: 648, endPoint x: 822, endPoint y: 596, distance: 499.7
click at [822, 596] on div "[MEDICAL_DATA] Femoris Musculotendinous Junction Reconstruction with Semitendin…" at bounding box center [529, 639] width 752 height 105
copy h4 "[MEDICAL_DATA] Femoris Musculotendinous Junction Reconstruction"
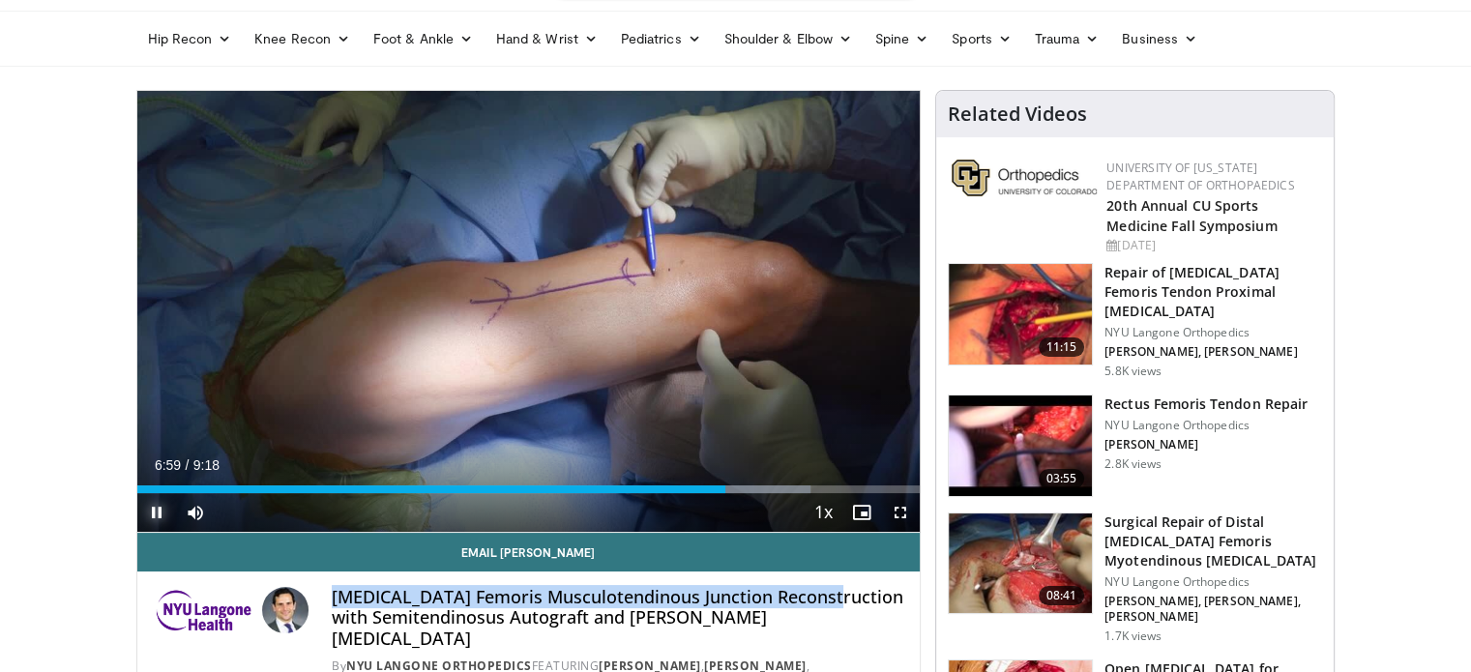
click at [163, 510] on span "Video Player" at bounding box center [156, 512] width 39 height 39
